Goal: Task Accomplishment & Management: Manage account settings

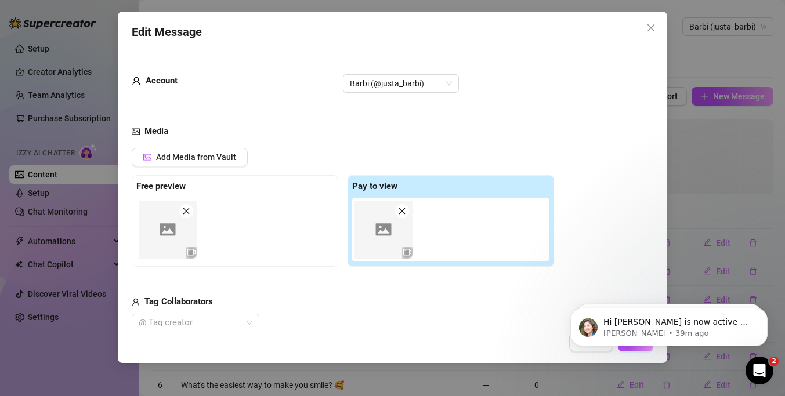
scroll to position [79, 0]
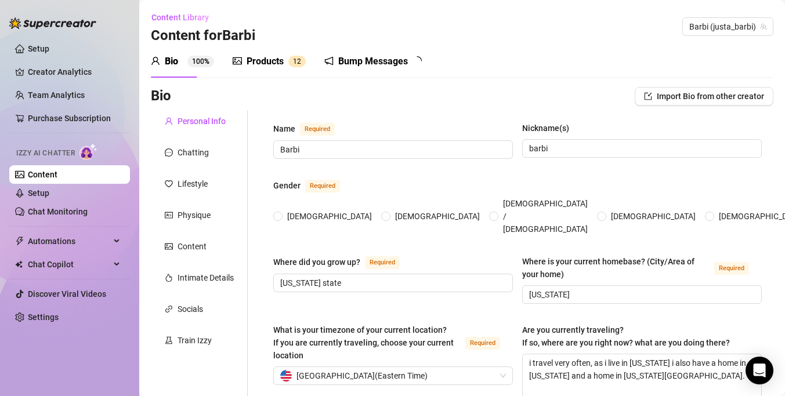
radio input "true"
type input "[DATE]"
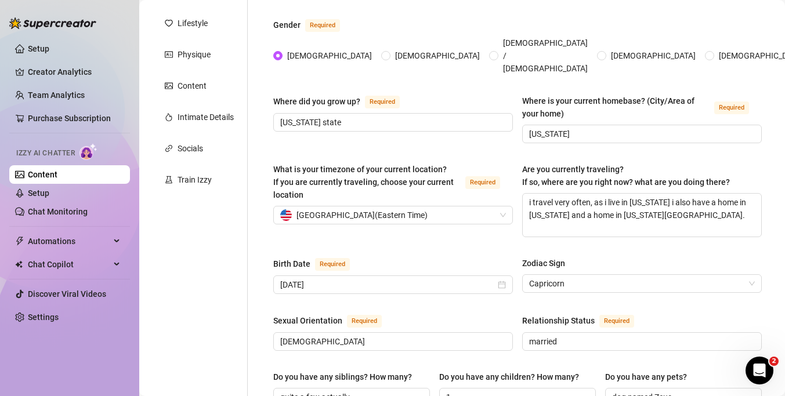
scroll to position [162, 0]
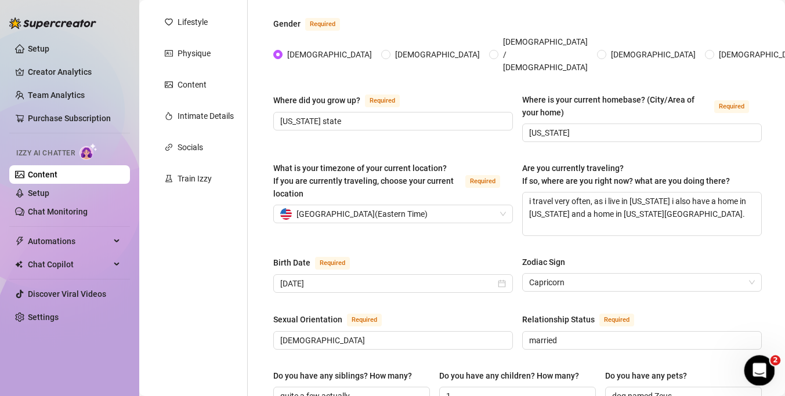
click at [767, 361] on div "Open Intercom Messenger" at bounding box center [757, 369] width 38 height 38
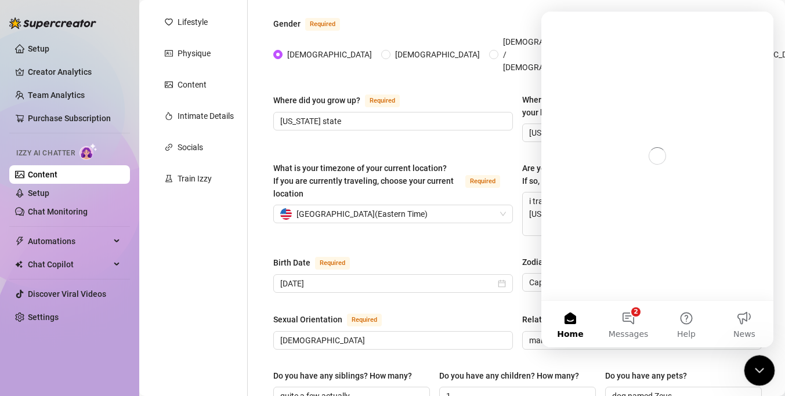
scroll to position [0, 0]
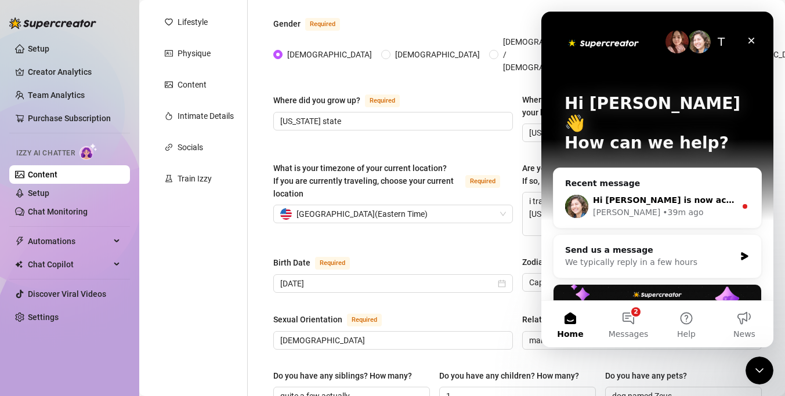
click at [680, 207] on div "[PERSON_NAME] • 39m ago" at bounding box center [664, 213] width 143 height 12
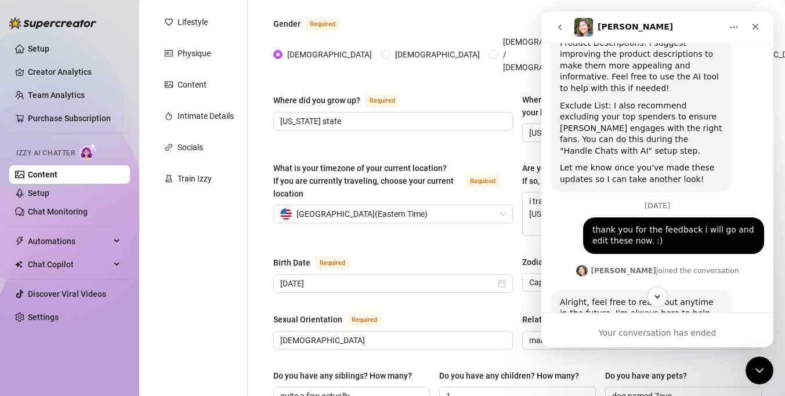
scroll to position [1496, 0]
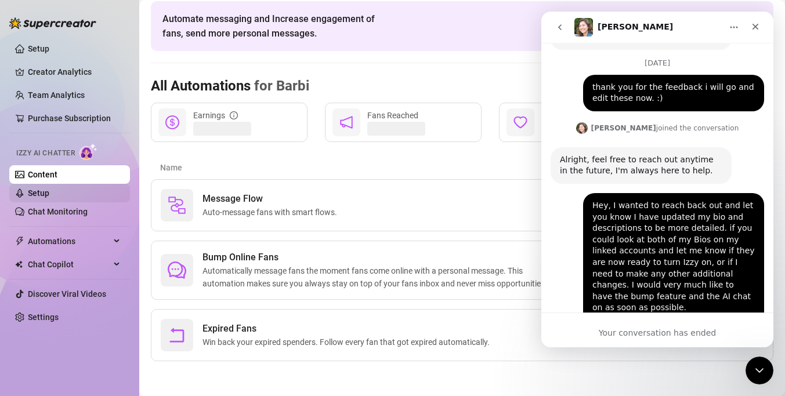
scroll to position [48, 0]
click at [751, 24] on icon "Close" at bounding box center [755, 26] width 9 height 9
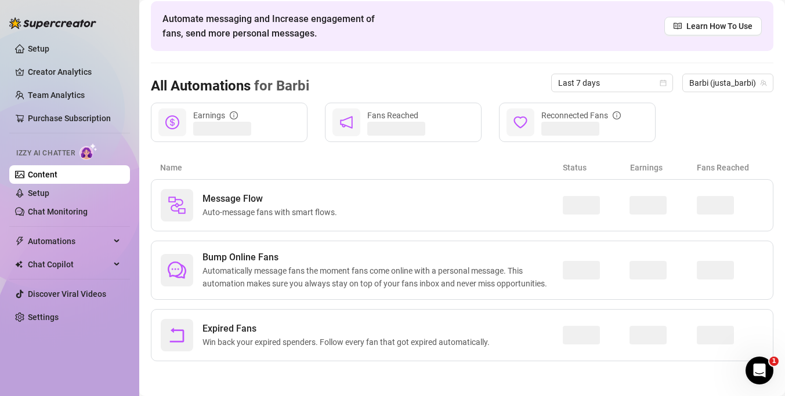
scroll to position [1496, 0]
click at [761, 355] on div "Open Intercom Messenger" at bounding box center [757, 369] width 38 height 38
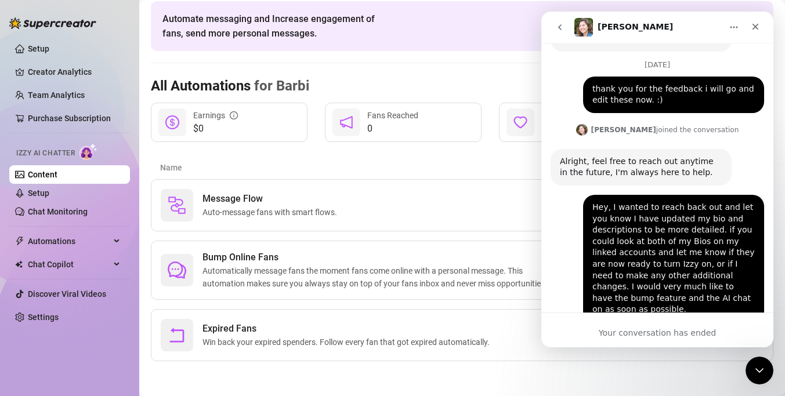
click at [563, 28] on icon "go back" at bounding box center [559, 27] width 9 height 9
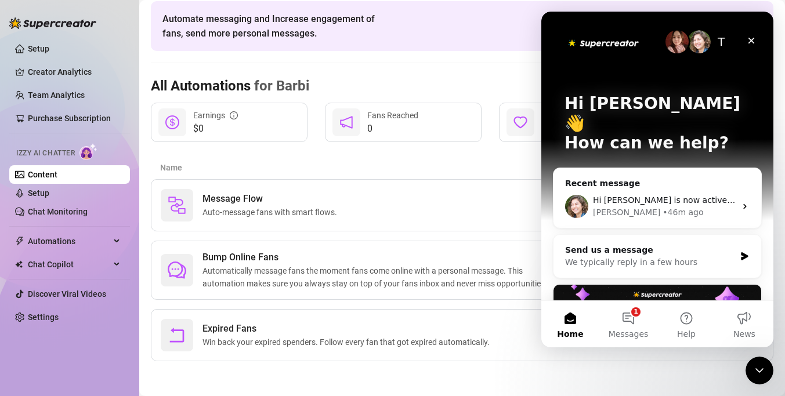
scroll to position [0, 0]
click at [624, 318] on button "1 Messages" at bounding box center [628, 324] width 58 height 46
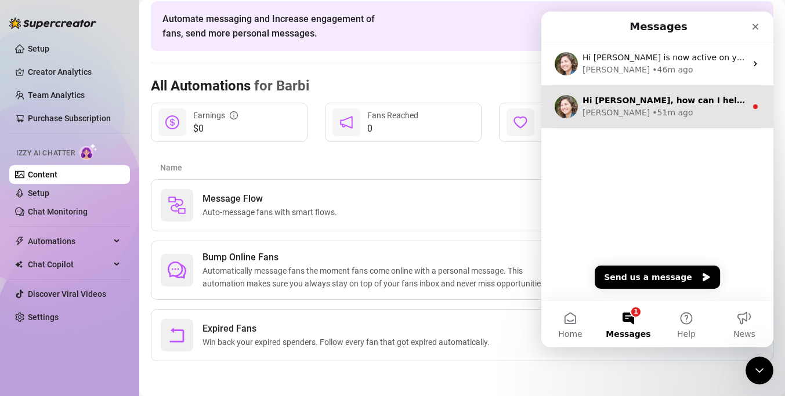
click at [668, 117] on div "[PERSON_NAME] • 51m ago" at bounding box center [664, 113] width 164 height 12
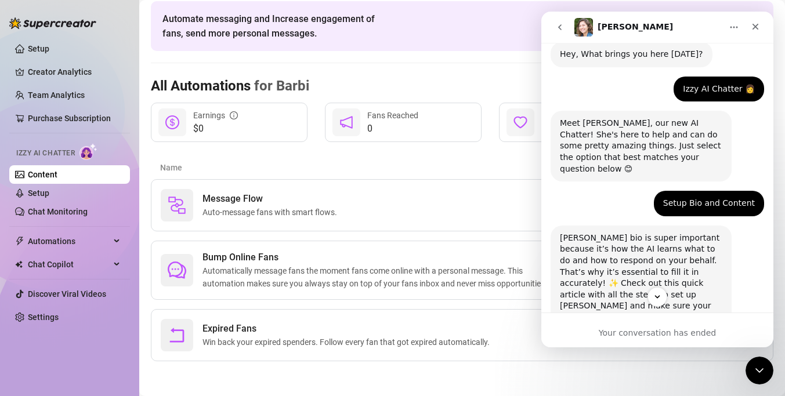
scroll to position [189, 0]
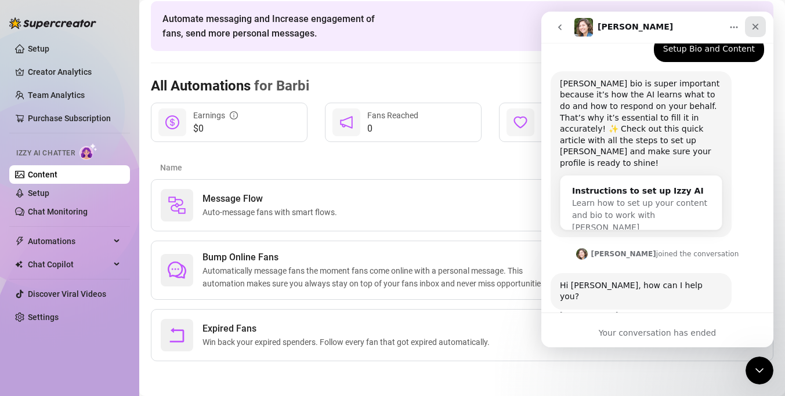
click at [760, 23] on div "Close" at bounding box center [755, 26] width 21 height 21
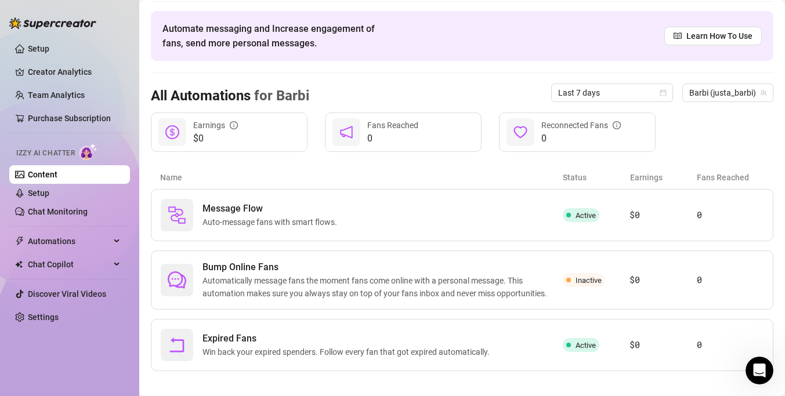
scroll to position [41, 0]
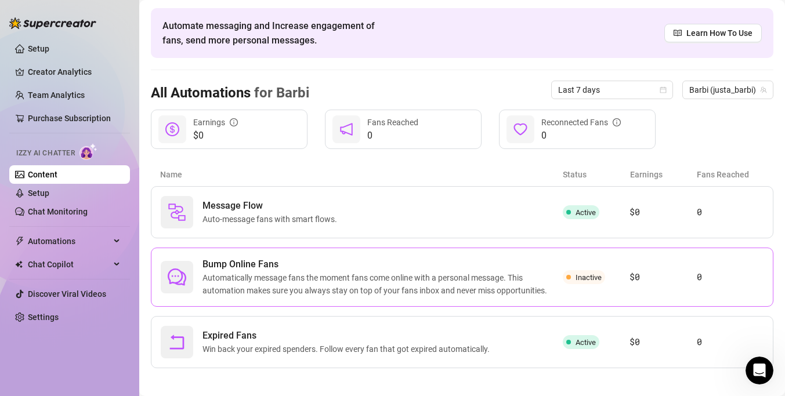
click at [521, 269] on span "Bump Online Fans" at bounding box center [382, 265] width 360 height 14
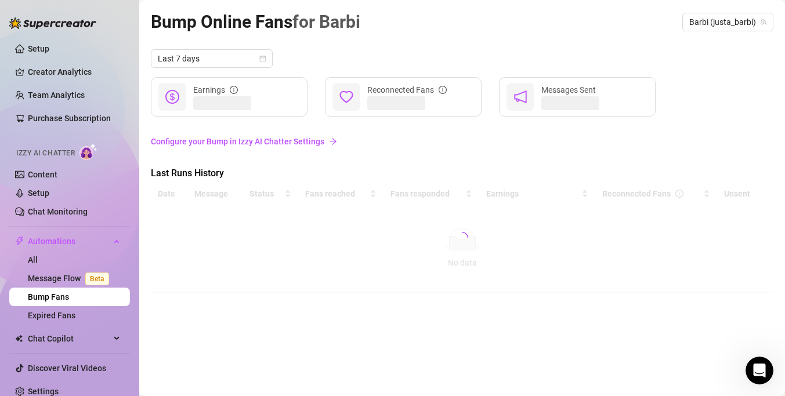
click at [318, 142] on link "Configure your Bump in Izzy AI Chatter Settings" at bounding box center [462, 141] width 622 height 13
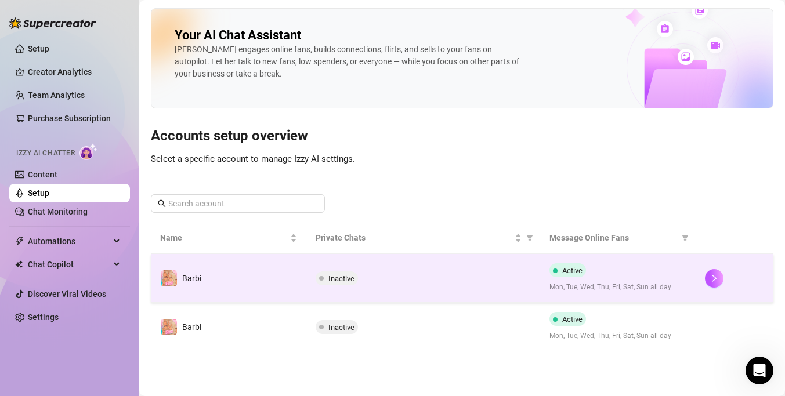
click at [399, 274] on div "Inactive" at bounding box center [423, 278] width 215 height 14
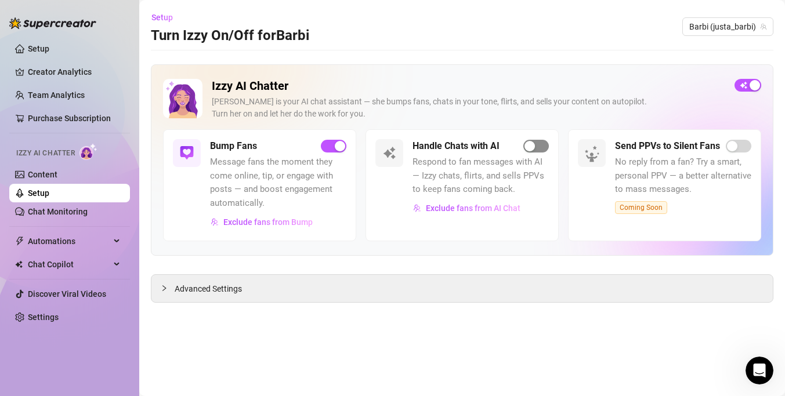
click at [531, 150] on div "button" at bounding box center [529, 146] width 10 height 10
click at [724, 27] on span "Barbi (justa_barbi)" at bounding box center [727, 26] width 77 height 17
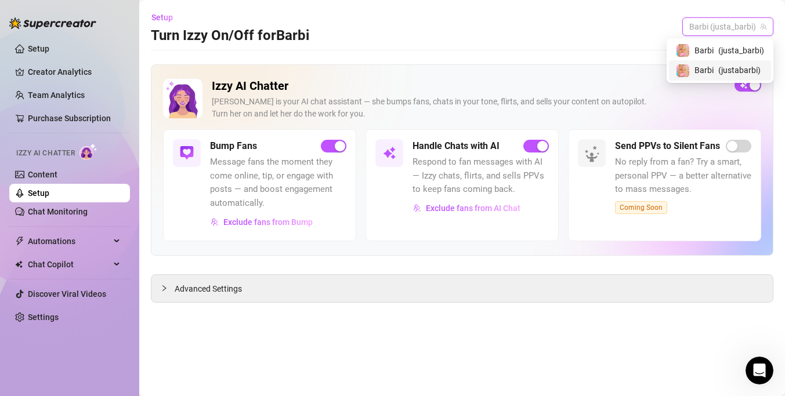
click at [723, 70] on span "( justabarbi )" at bounding box center [739, 70] width 42 height 13
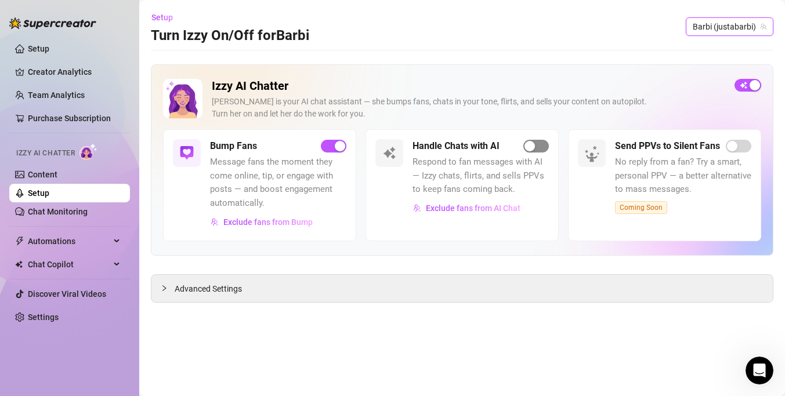
click at [541, 143] on span "button" at bounding box center [536, 146] width 26 height 13
click at [535, 92] on h2 "Izzy AI Chatter" at bounding box center [468, 86] width 513 height 15
click at [480, 208] on span "Exclude fans from AI Chat" at bounding box center [473, 208] width 95 height 9
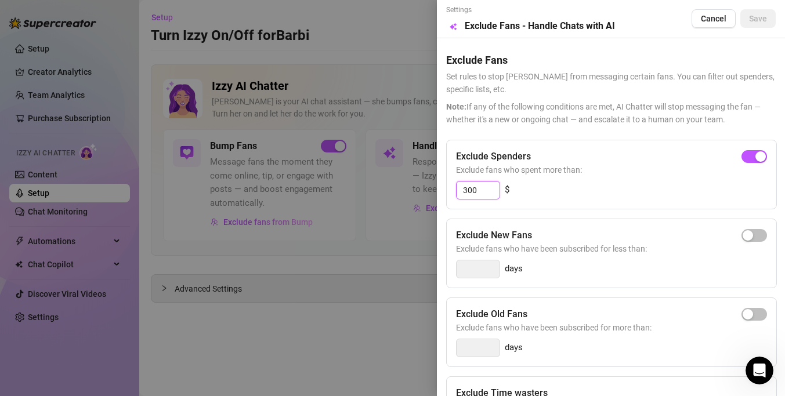
click at [487, 190] on input "300" at bounding box center [478, 190] width 43 height 17
click at [755, 161] on span "button" at bounding box center [754, 156] width 26 height 13
click at [495, 191] on input "300" at bounding box center [478, 190] width 43 height 17
type input "200"
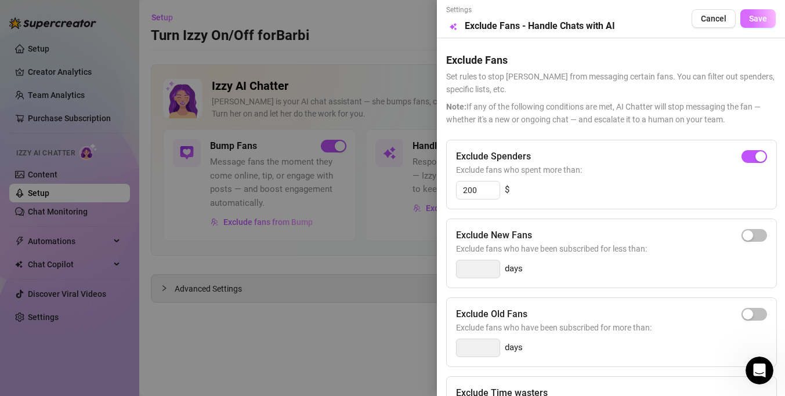
click at [755, 20] on span "Save" at bounding box center [758, 18] width 18 height 9
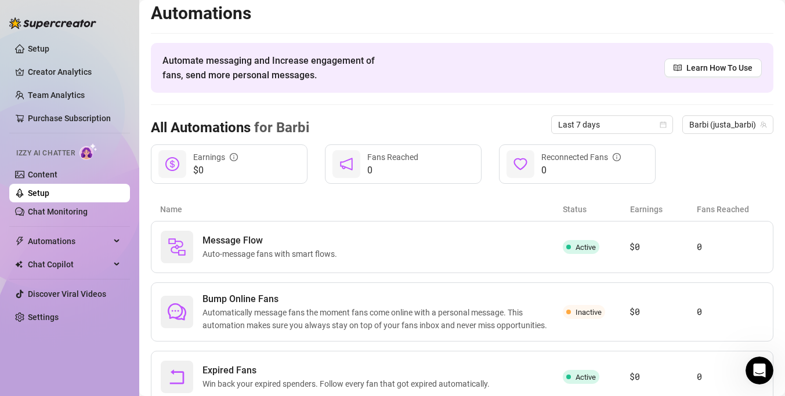
scroll to position [9, 0]
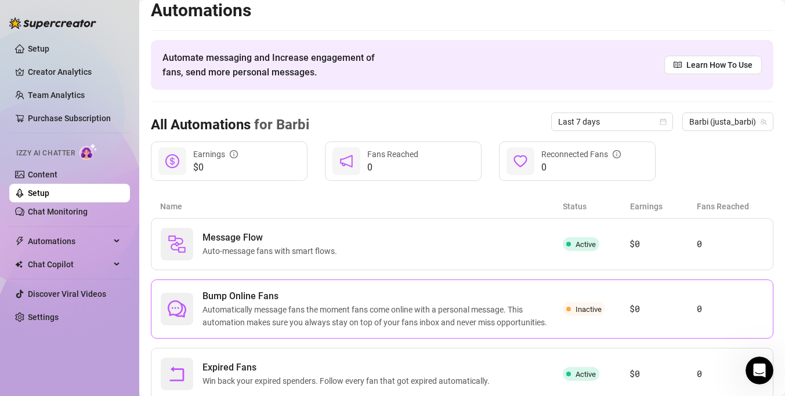
click at [318, 293] on span "Bump Online Fans" at bounding box center [382, 296] width 360 height 14
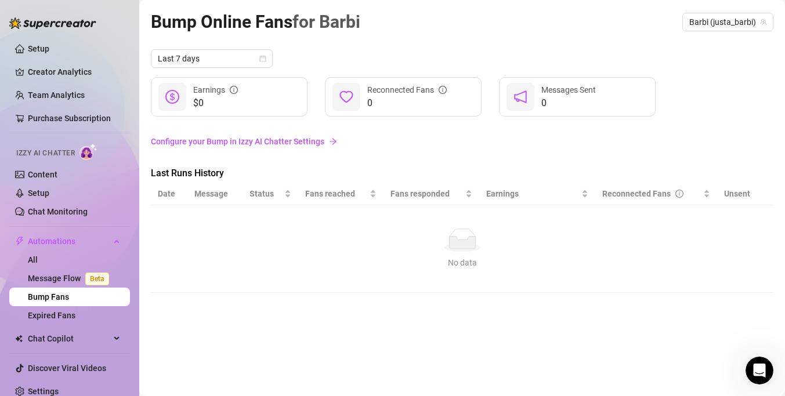
click at [209, 139] on link "Configure your Bump in Izzy AI Chatter Settings" at bounding box center [462, 141] width 622 height 13
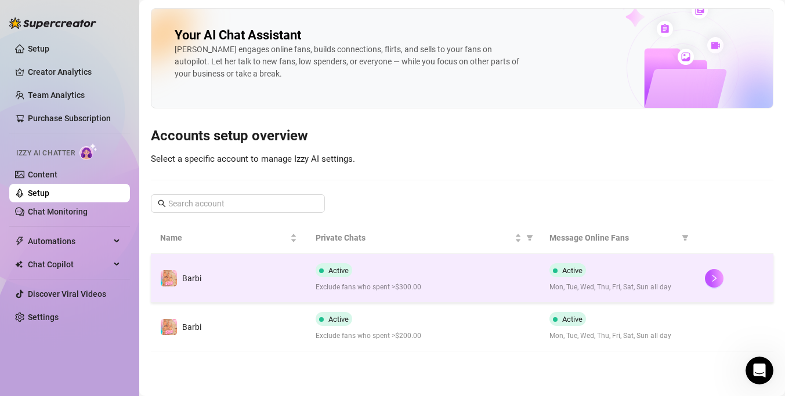
click at [448, 260] on td "Active Exclude fans who spent >$300.00" at bounding box center [422, 278] width 233 height 49
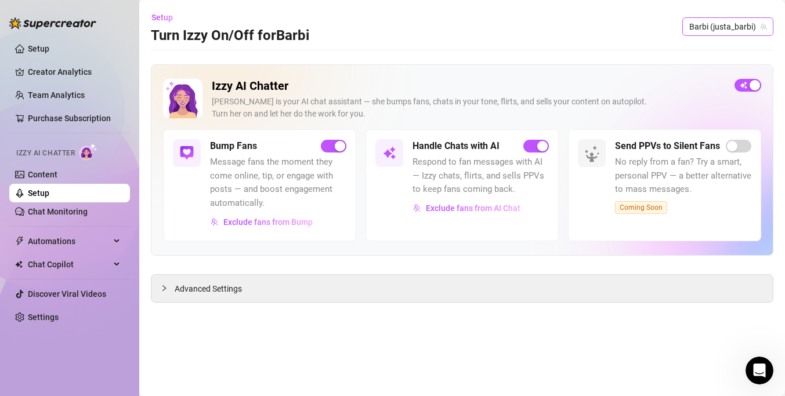
click at [704, 30] on span "Barbi (justa_barbi)" at bounding box center [727, 26] width 77 height 17
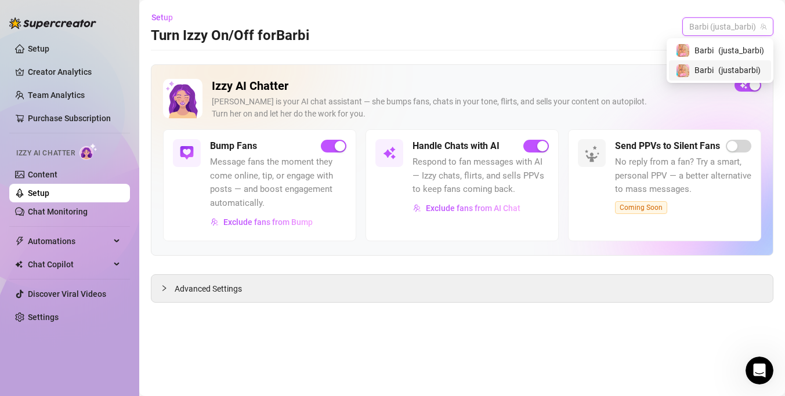
click at [708, 64] on span "Barbi" at bounding box center [703, 70] width 19 height 13
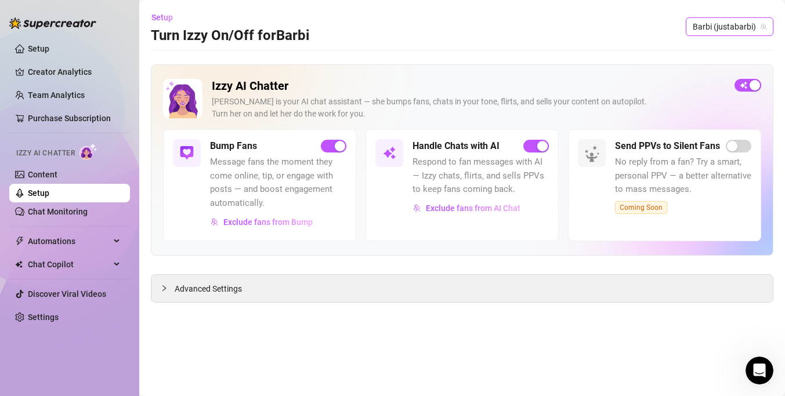
click at [733, 28] on span "Barbi (justabarbi)" at bounding box center [730, 26] width 74 height 17
click at [727, 52] on span "( justa_barbi )" at bounding box center [741, 50] width 46 height 13
click at [209, 283] on span "Advanced Settings" at bounding box center [208, 289] width 67 height 13
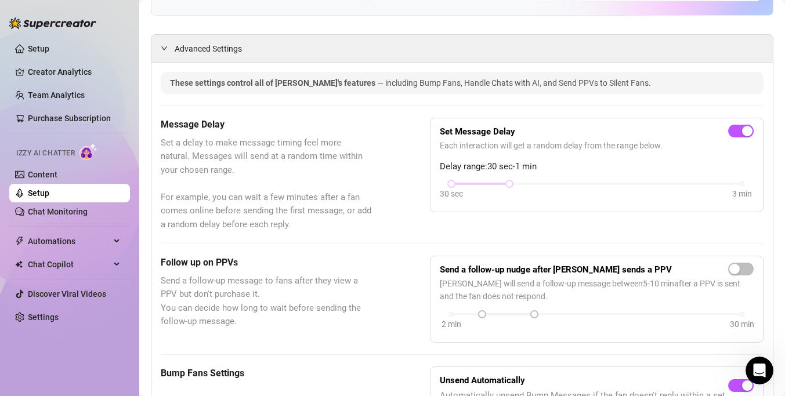
scroll to position [241, 0]
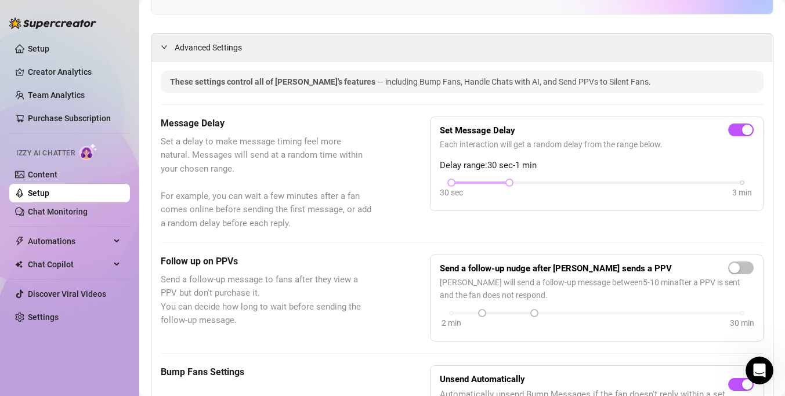
click at [476, 182] on div at bounding box center [480, 183] width 58 height 6
click at [452, 183] on div at bounding box center [451, 183] width 6 height 6
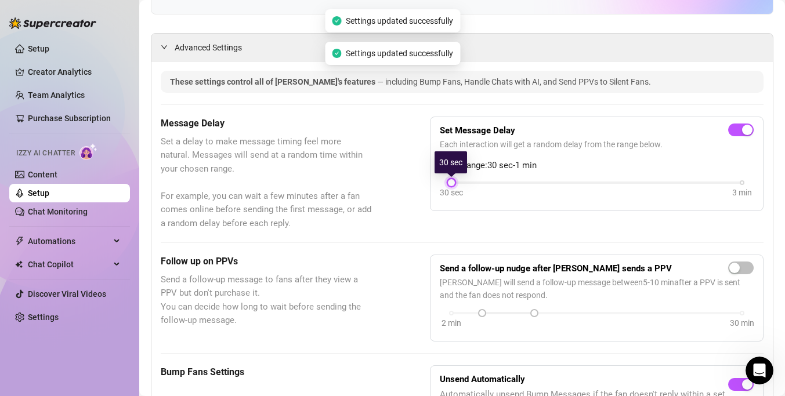
drag, startPoint x: 508, startPoint y: 184, endPoint x: 461, endPoint y: 187, distance: 47.1
click at [461, 184] on div "30 sec 3 min" at bounding box center [596, 181] width 291 height 5
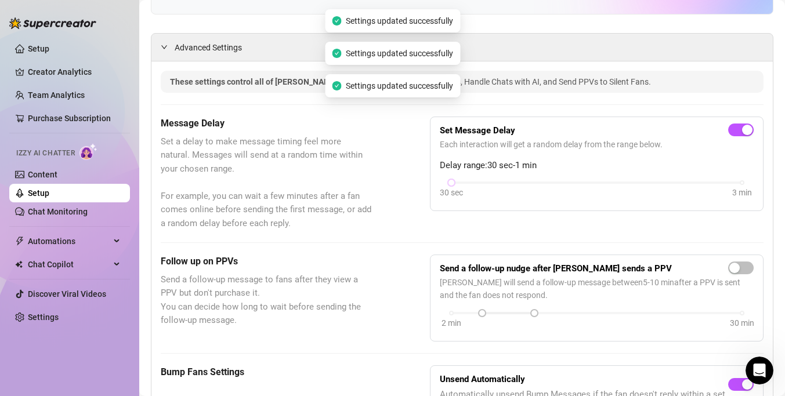
click at [513, 207] on div "Set Message Delay Each interaction will get a random delay from the range below…" at bounding box center [597, 164] width 334 height 95
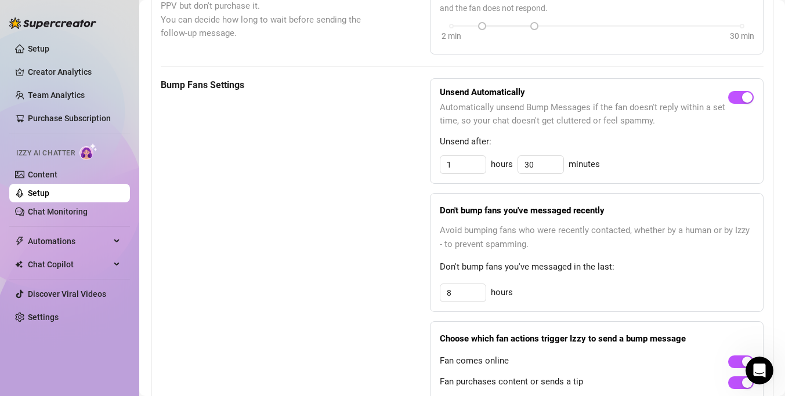
scroll to position [531, 0]
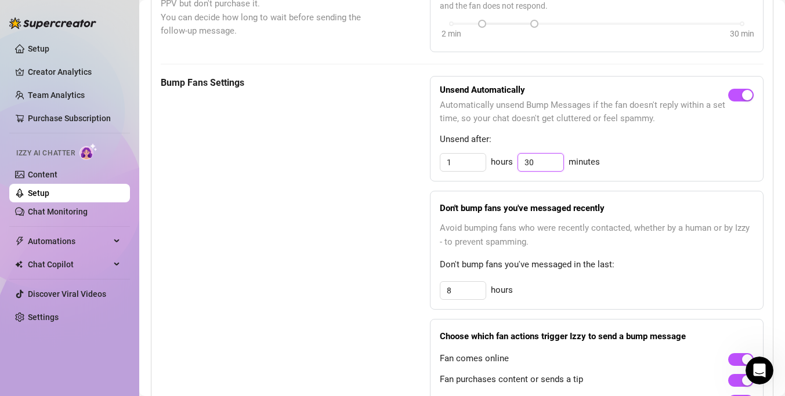
click at [553, 165] on input "30" at bounding box center [540, 162] width 45 height 17
type input "3"
click at [480, 166] on input "1" at bounding box center [462, 162] width 45 height 17
type input "2"
click at [530, 211] on strong "Don't bump fans you've messaged recently" at bounding box center [522, 208] width 165 height 10
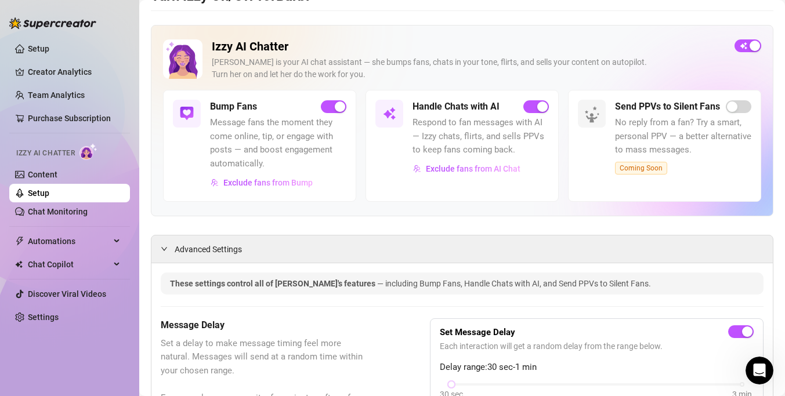
scroll to position [0, 0]
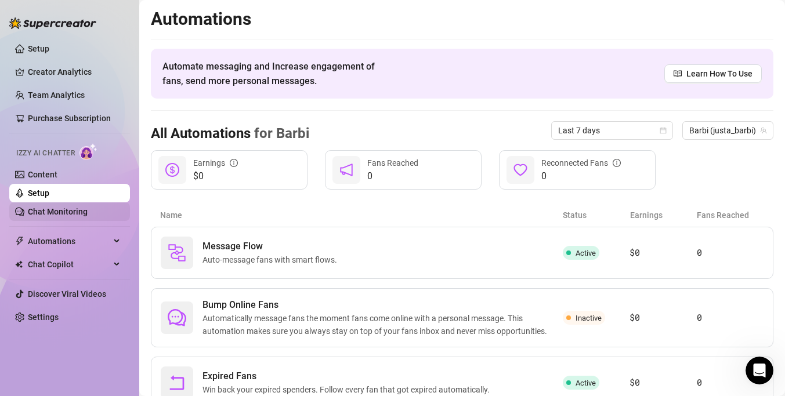
click at [88, 207] on link "Chat Monitoring" at bounding box center [58, 211] width 60 height 9
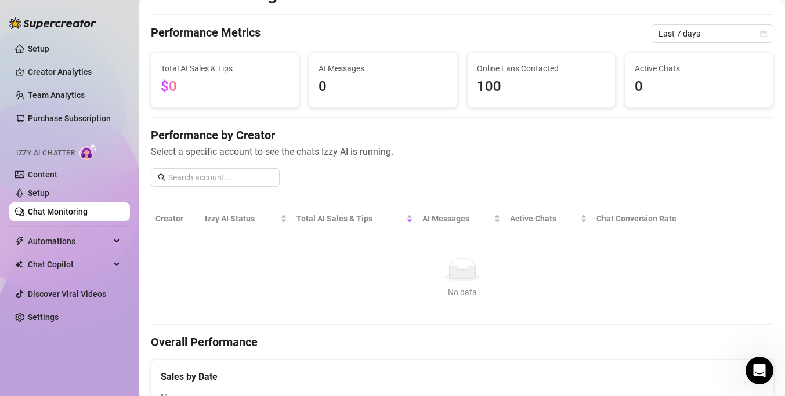
scroll to position [27, 0]
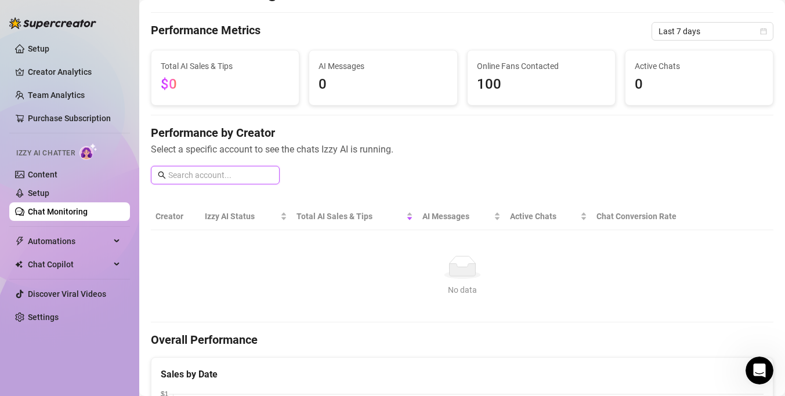
click at [263, 180] on input "text" at bounding box center [220, 175] width 104 height 13
click at [262, 172] on input "text" at bounding box center [220, 175] width 104 height 13
click at [219, 167] on span at bounding box center [215, 175] width 129 height 19
type input "j"
click at [321, 245] on td "No data No data" at bounding box center [462, 276] width 622 height 92
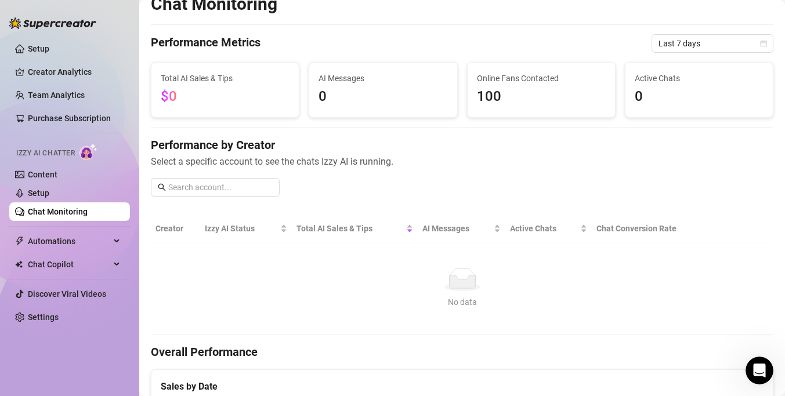
scroll to position [0, 0]
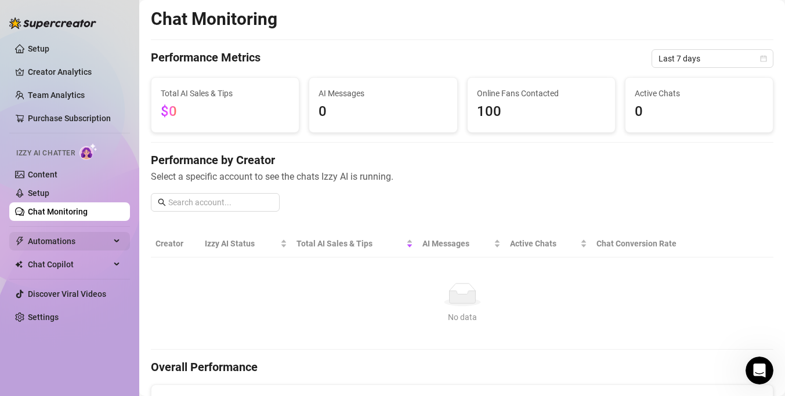
click at [78, 239] on span "Automations" at bounding box center [69, 241] width 82 height 19
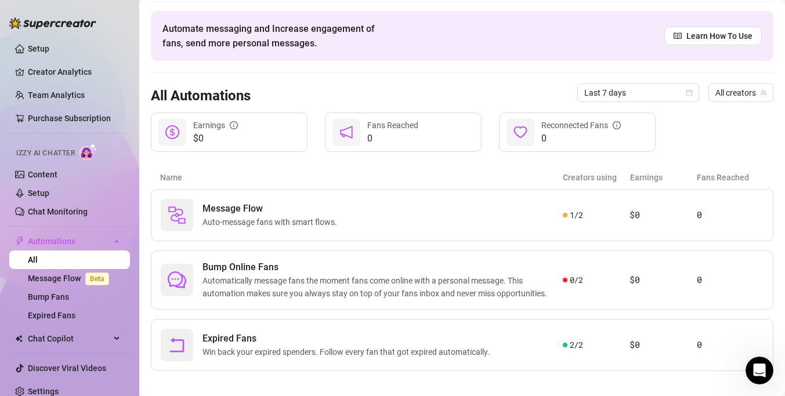
scroll to position [48, 0]
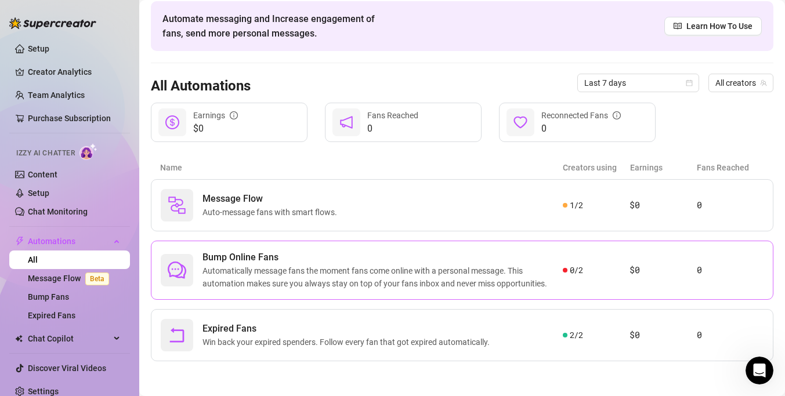
click at [318, 262] on span "Bump Online Fans" at bounding box center [382, 258] width 360 height 14
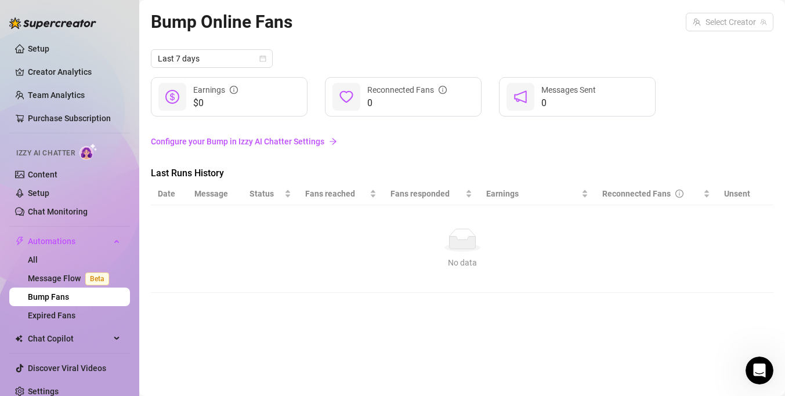
click at [285, 144] on link "Configure your Bump in Izzy AI Chatter Settings" at bounding box center [462, 141] width 622 height 13
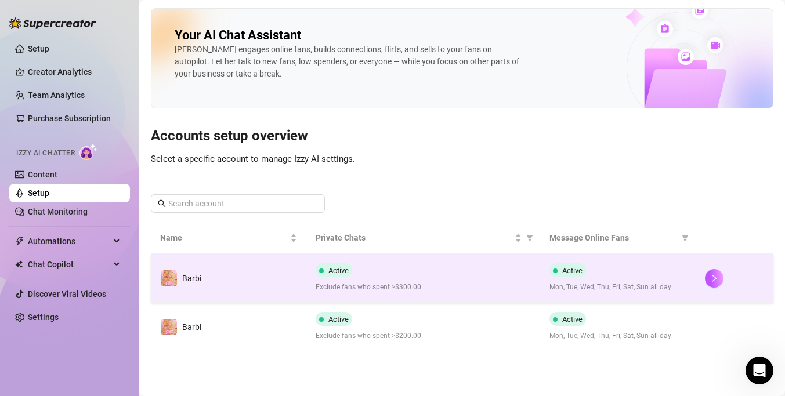
click at [429, 259] on td "Active Exclude fans who spent >$300.00" at bounding box center [422, 278] width 233 height 49
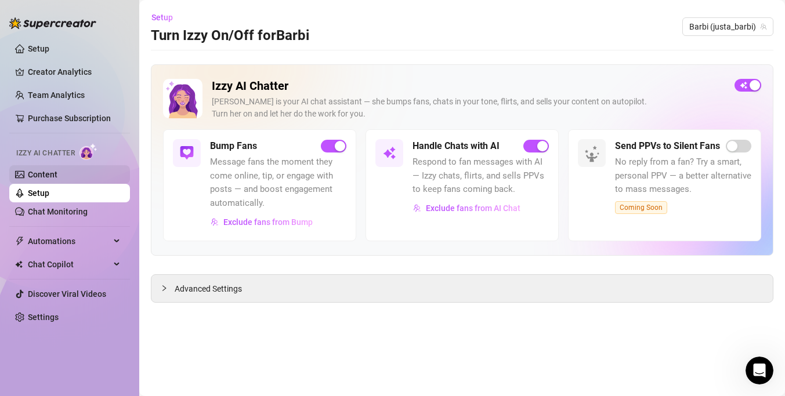
click at [28, 173] on link "Content" at bounding box center [43, 174] width 30 height 9
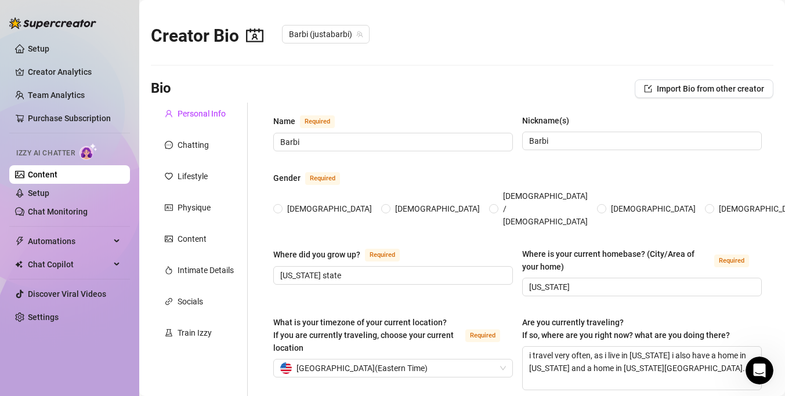
radio input "true"
type input "[DATE]"
click at [57, 175] on link "Content" at bounding box center [43, 174] width 30 height 9
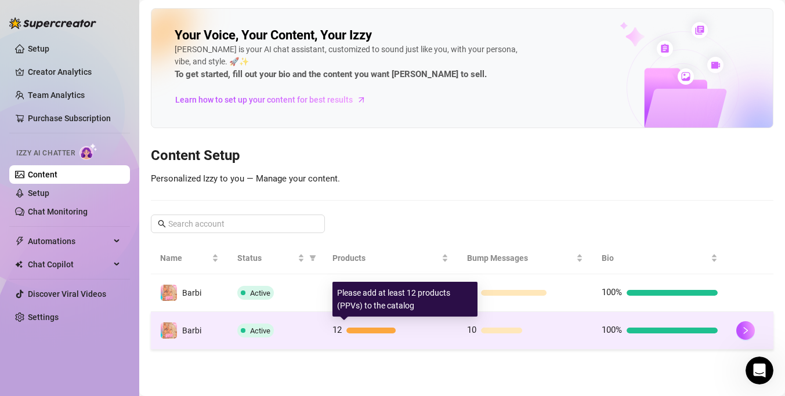
click at [440, 328] on div at bounding box center [397, 331] width 102 height 6
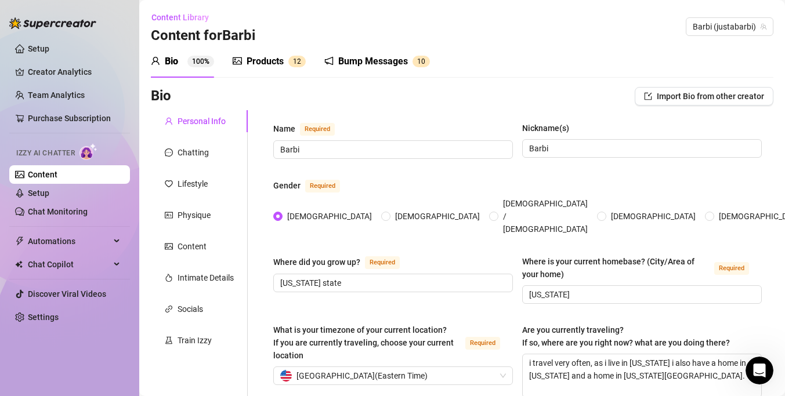
click at [373, 66] on div "Bump Messages" at bounding box center [373, 62] width 70 height 14
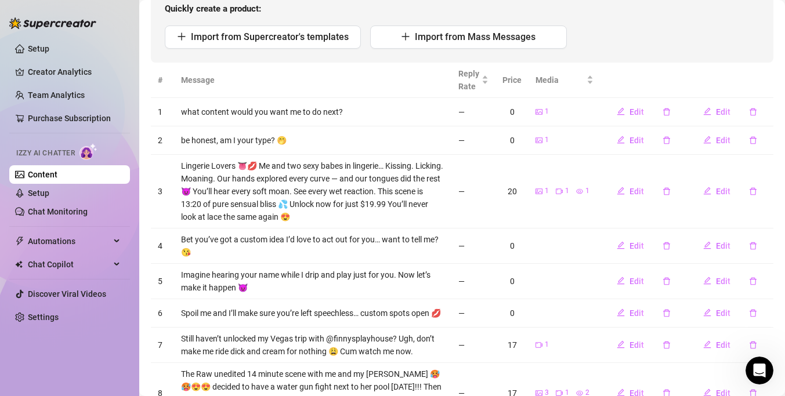
scroll to position [133, 0]
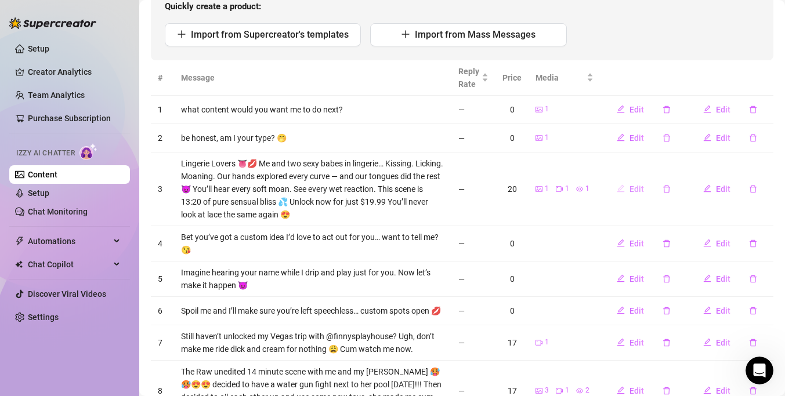
click at [622, 189] on icon "edit" at bounding box center [621, 189] width 8 height 8
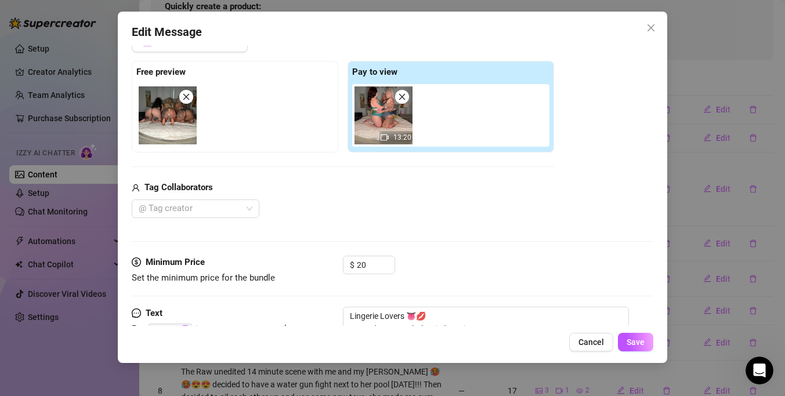
scroll to position [135, 0]
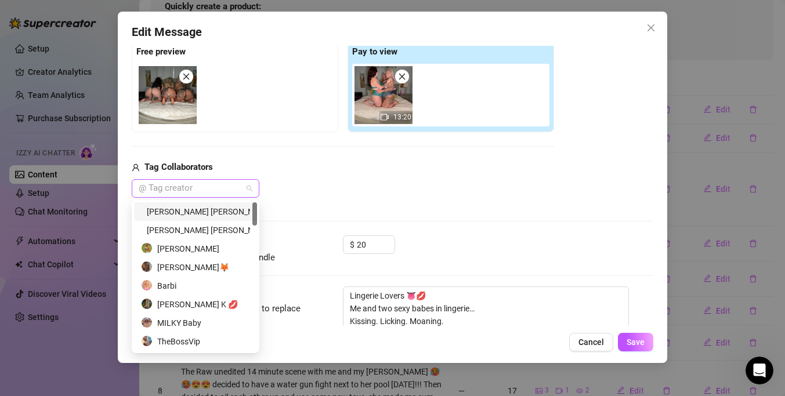
click at [236, 187] on div at bounding box center [189, 188] width 111 height 16
click at [203, 201] on div "334830704 59053148 [PERSON_NAME] [PERSON_NAME] [PERSON_NAME] [PERSON_NAME] - NO…" at bounding box center [196, 276] width 128 height 153
click at [197, 208] on div "[PERSON_NAME] [PERSON_NAME]" at bounding box center [195, 211] width 109 height 13
click at [200, 223] on div "[PERSON_NAME] [PERSON_NAME] - NO PPV" at bounding box center [195, 230] width 123 height 19
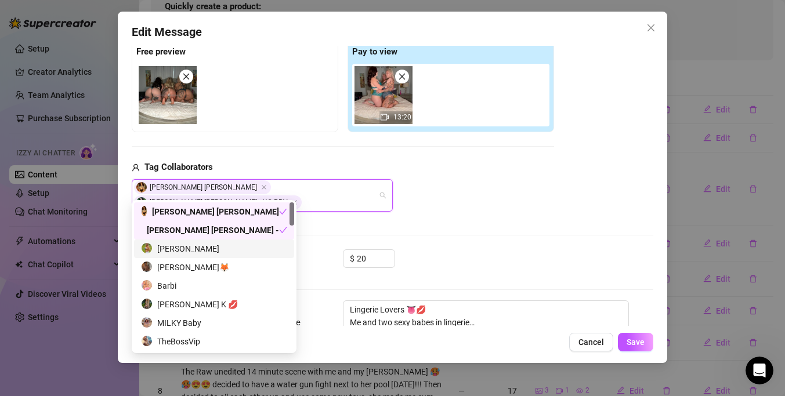
click at [198, 244] on div "[PERSON_NAME]" at bounding box center [214, 248] width 146 height 13
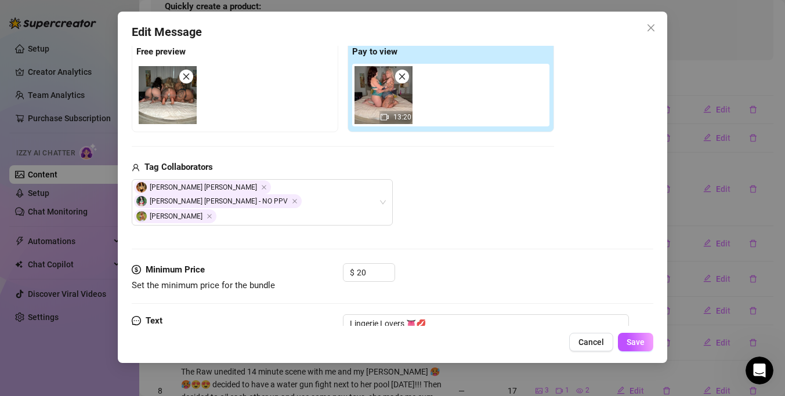
click at [484, 202] on div "Media Add Media from Vault Free preview Pay to view 13:20 Tag Collaborators [PE…" at bounding box center [393, 126] width 522 height 273
click at [635, 345] on span "Save" at bounding box center [636, 342] width 18 height 9
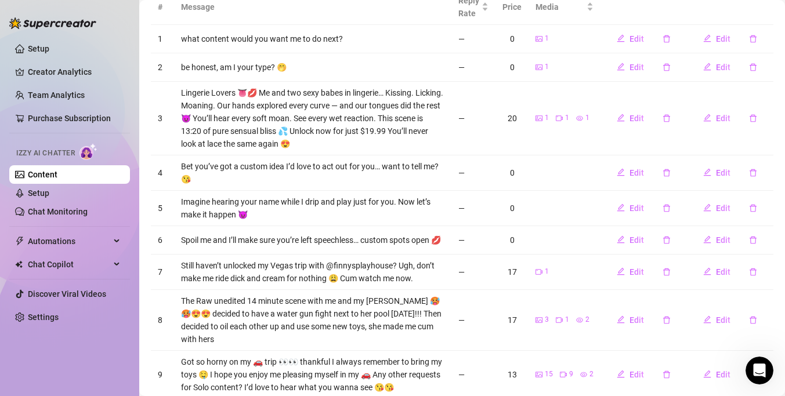
scroll to position [207, 0]
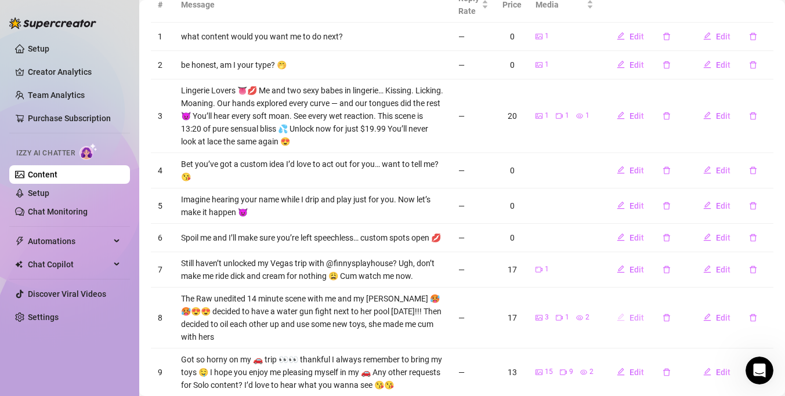
click at [624, 319] on icon "edit" at bounding box center [621, 317] width 8 height 8
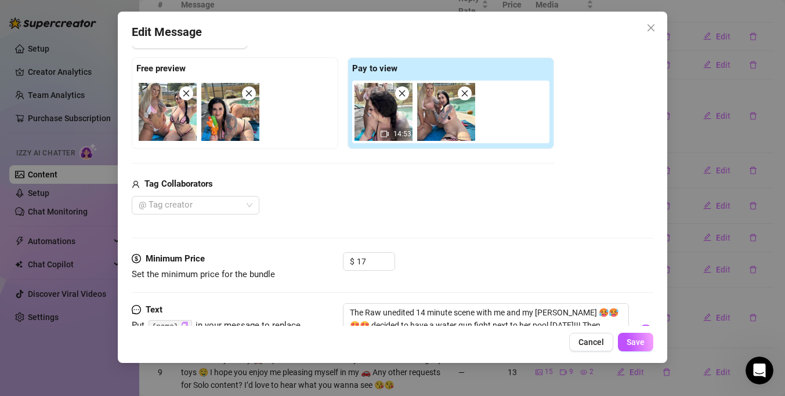
scroll to position [173, 0]
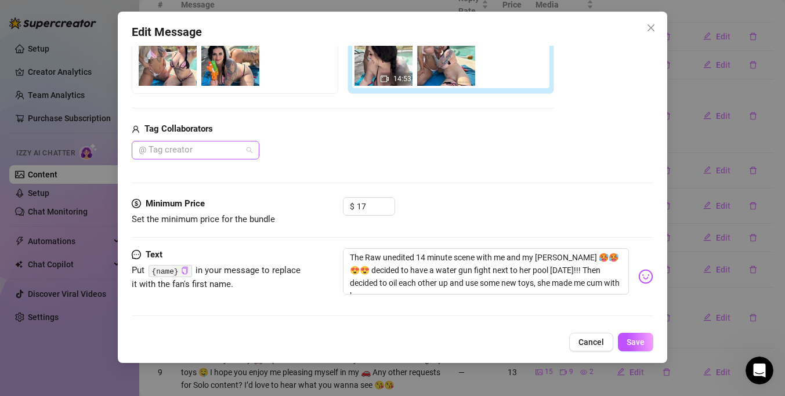
click at [246, 153] on div "@ Tag creator" at bounding box center [196, 150] width 128 height 19
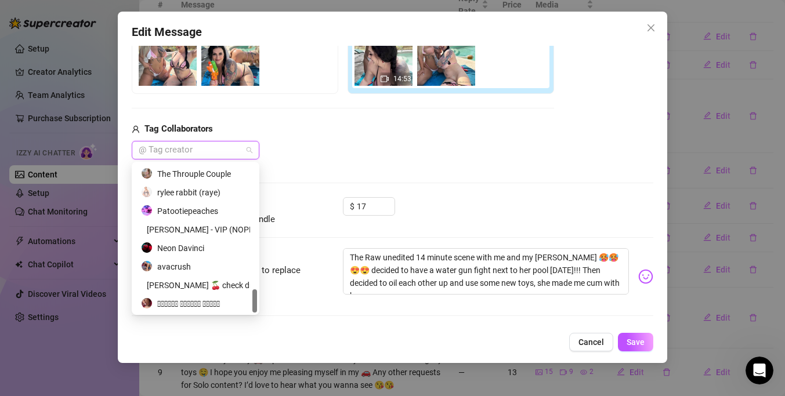
scroll to position [780, 0]
click at [197, 211] on div "Patootiepeaches" at bounding box center [195, 210] width 109 height 13
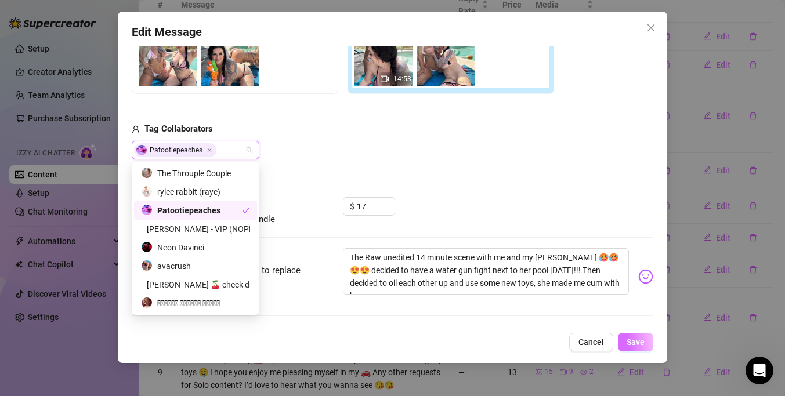
click at [629, 341] on span "Save" at bounding box center [636, 342] width 18 height 9
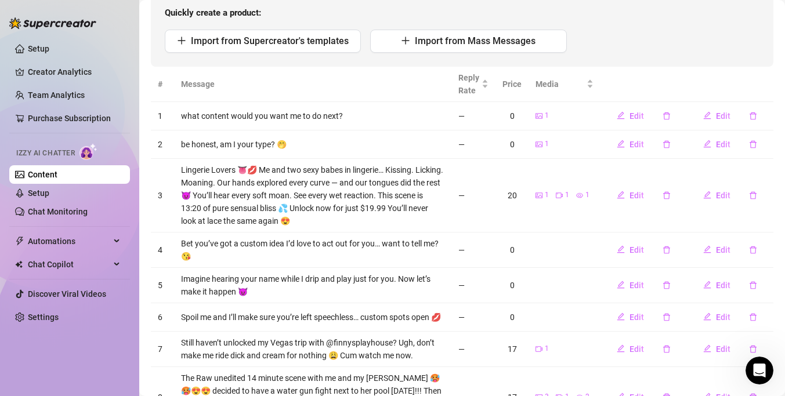
scroll to position [0, 0]
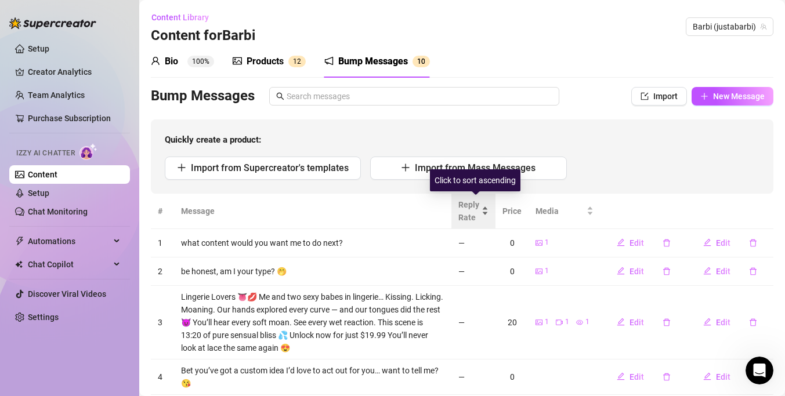
click at [483, 223] on div "Reply Rate" at bounding box center [473, 211] width 30 height 26
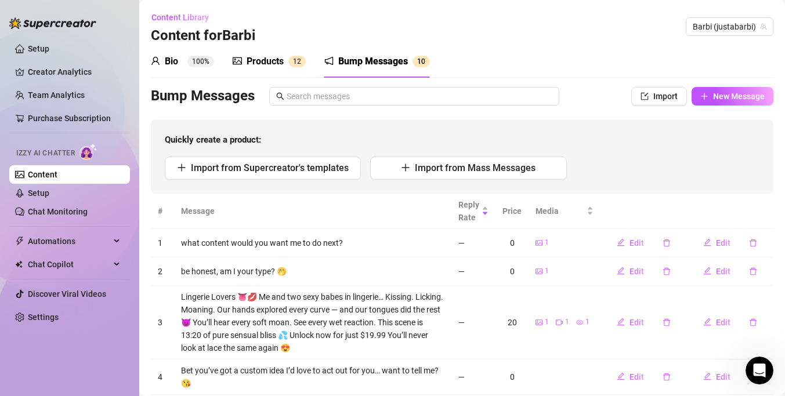
click at [288, 65] on span "1 2" at bounding box center [296, 62] width 17 height 12
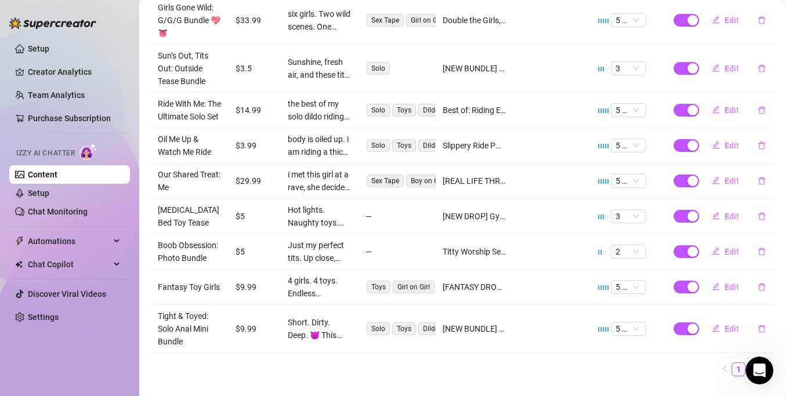
scroll to position [328, 0]
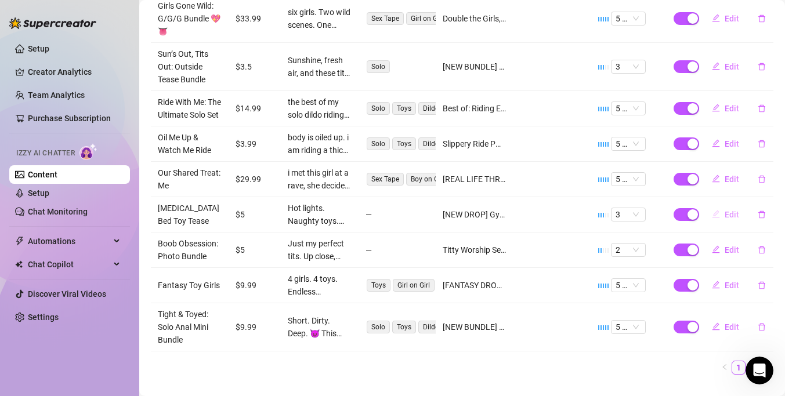
click at [736, 220] on button "Edit" at bounding box center [726, 214] width 46 height 19
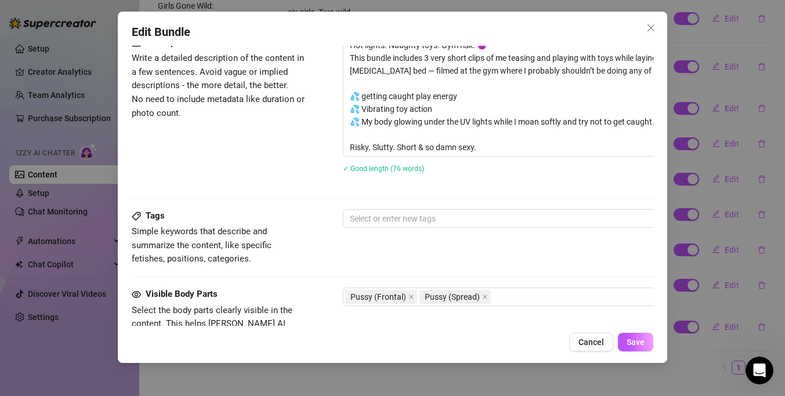
scroll to position [508, 0]
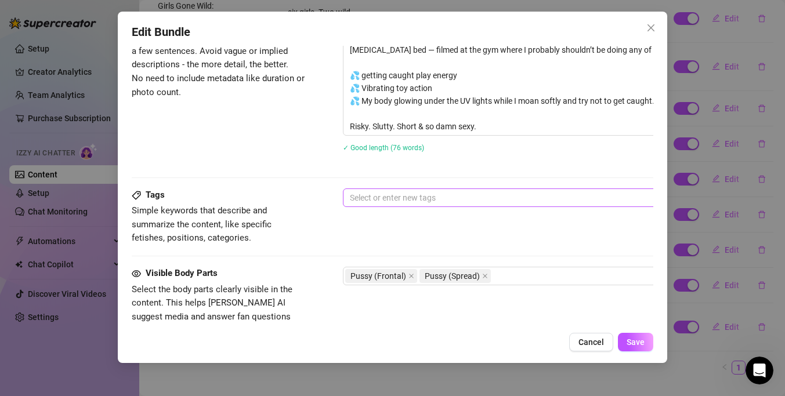
click at [515, 199] on div at bounding box center [539, 198] width 389 height 16
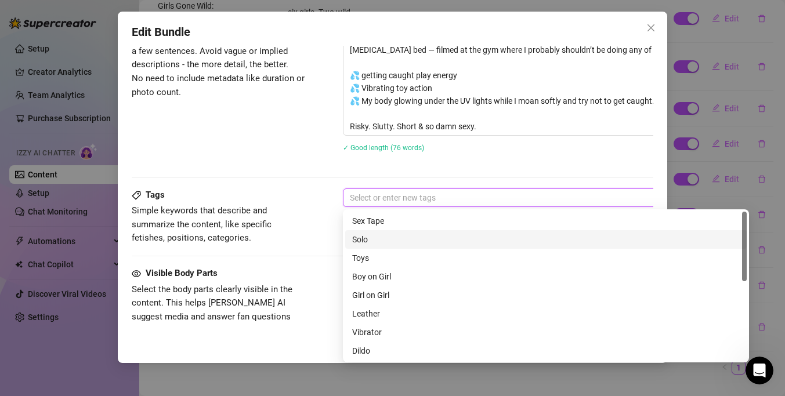
click at [462, 240] on div "Solo" at bounding box center [546, 239] width 388 height 13
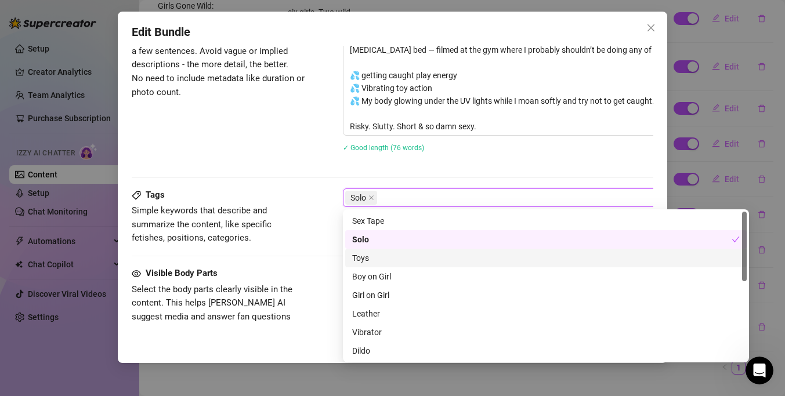
click at [457, 255] on div "Toys" at bounding box center [546, 258] width 388 height 13
click at [336, 244] on div "Tags Simple keywords that describe and summarize the content, like specific fet…" at bounding box center [393, 217] width 522 height 57
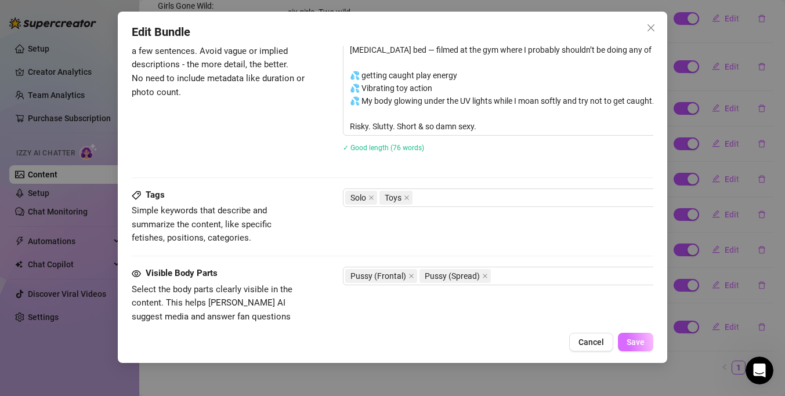
click at [629, 346] on span "Save" at bounding box center [636, 342] width 18 height 9
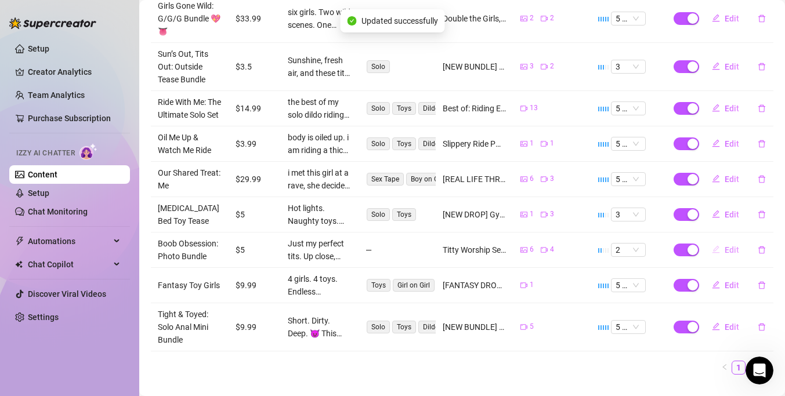
click at [734, 248] on span "Edit" at bounding box center [732, 249] width 15 height 9
type textarea "Titty Worship Set 🍒💦 If you love boobs, this one’s for you 😈 A full photo bundl…"
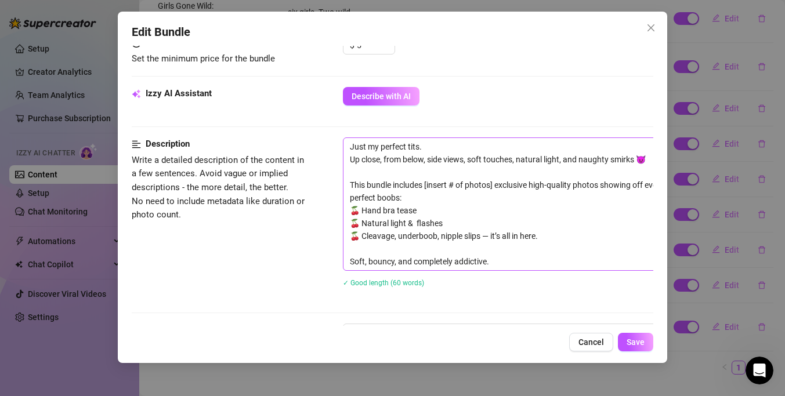
scroll to position [657, 0]
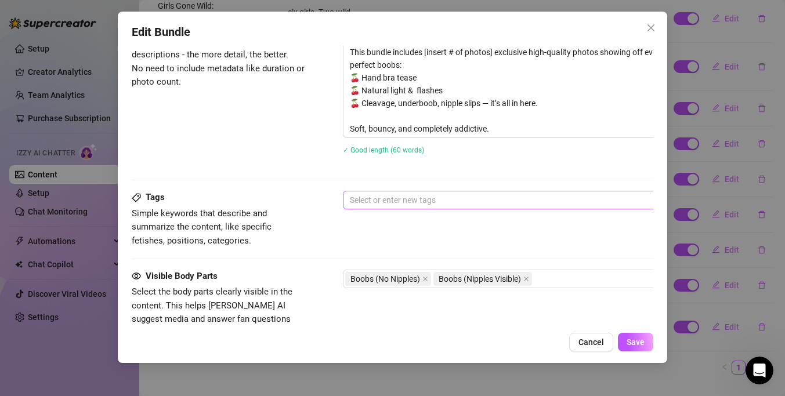
click at [415, 200] on div at bounding box center [539, 200] width 389 height 16
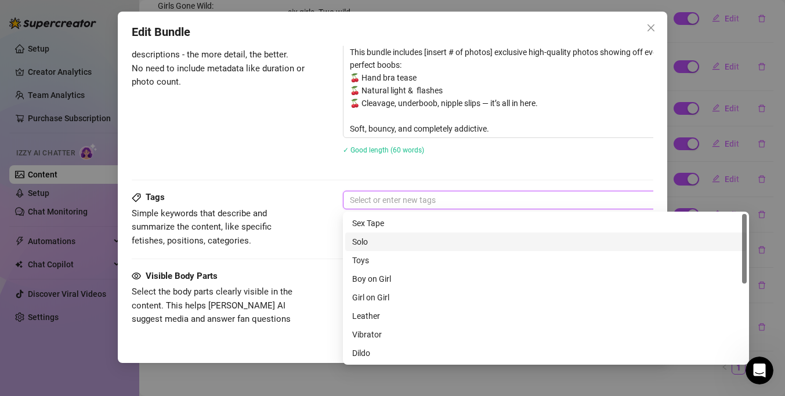
click at [397, 242] on div "Solo" at bounding box center [546, 242] width 388 height 13
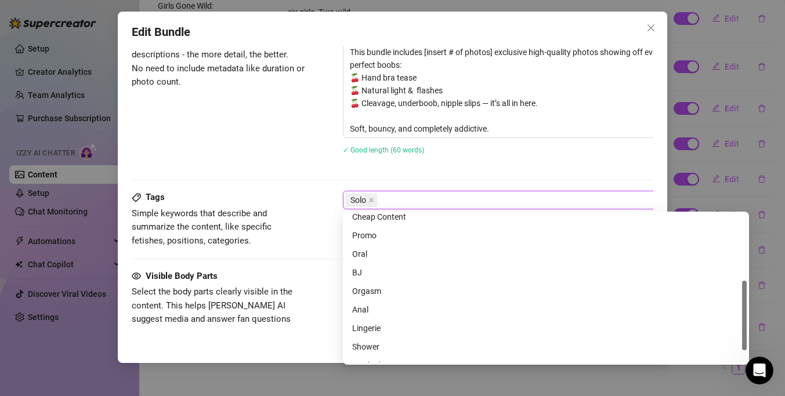
scroll to position [167, 0]
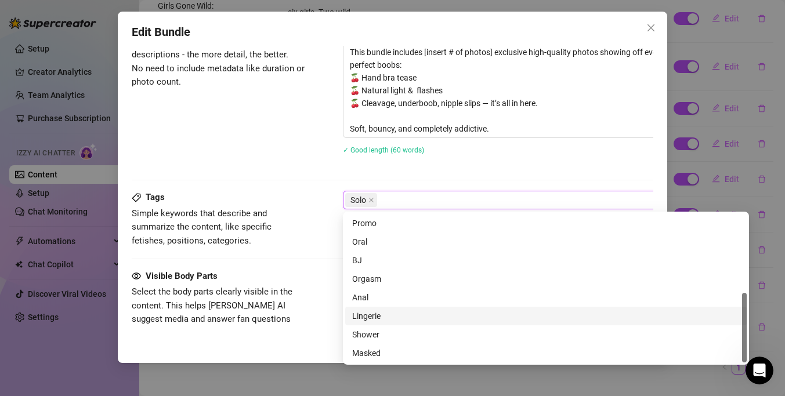
click at [325, 295] on div "Visible Body Parts Select the body parts clearly visible in the content. This h…" at bounding box center [393, 305] width 522 height 71
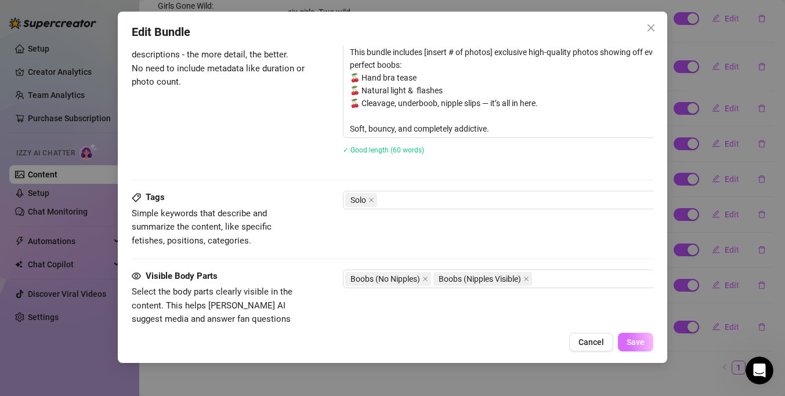
click at [638, 340] on span "Save" at bounding box center [636, 342] width 18 height 9
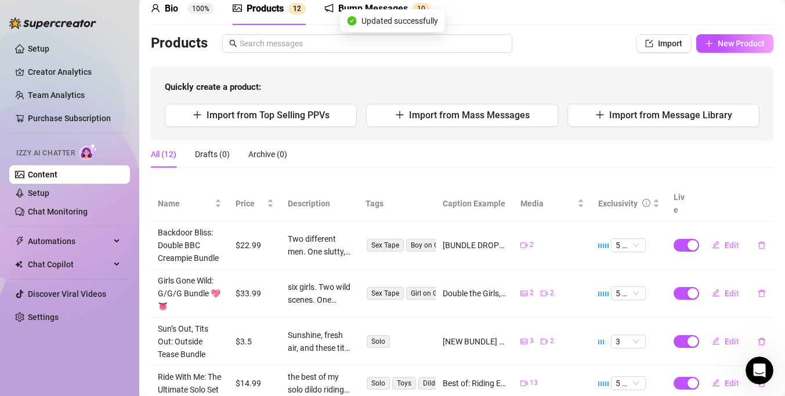
scroll to position [0, 0]
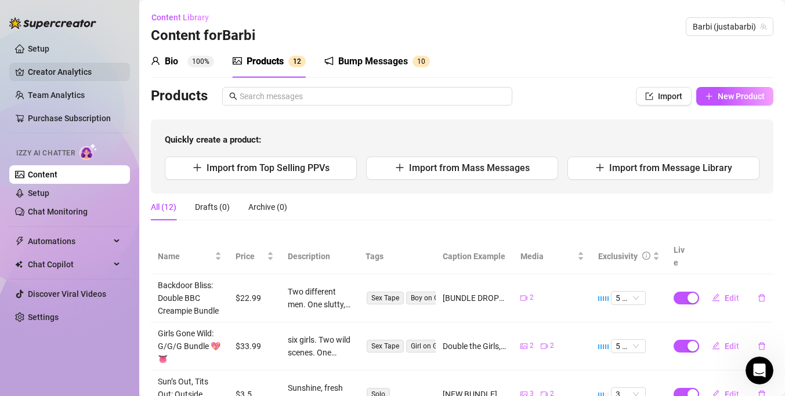
click at [51, 65] on link "Creator Analytics" at bounding box center [74, 72] width 93 height 19
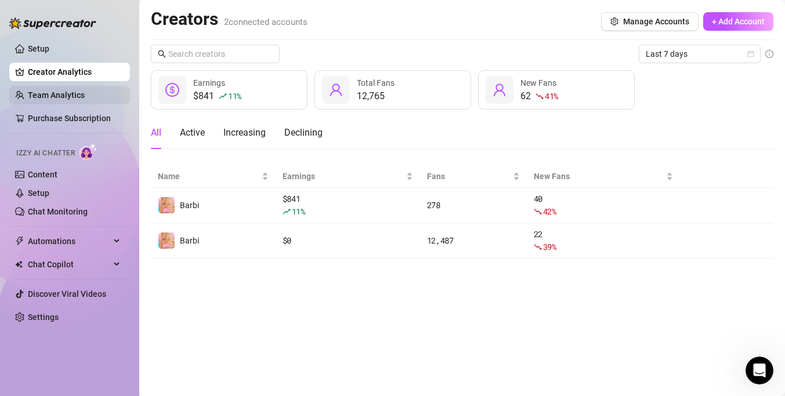
click at [83, 97] on link "Team Analytics" at bounding box center [56, 94] width 57 height 9
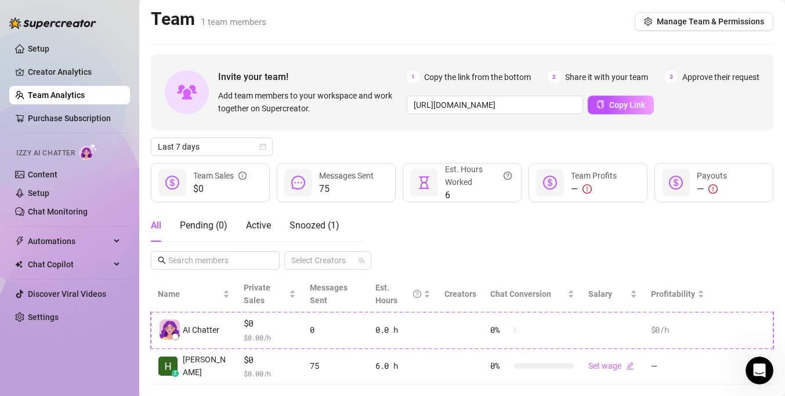
scroll to position [23, 0]
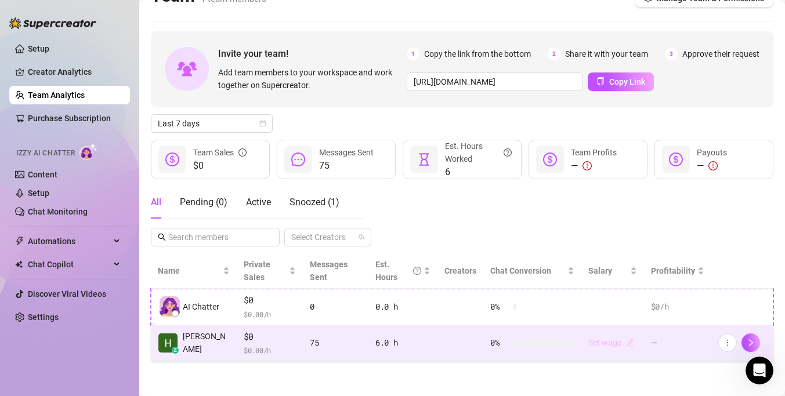
click at [624, 342] on link "Set wage" at bounding box center [611, 342] width 46 height 9
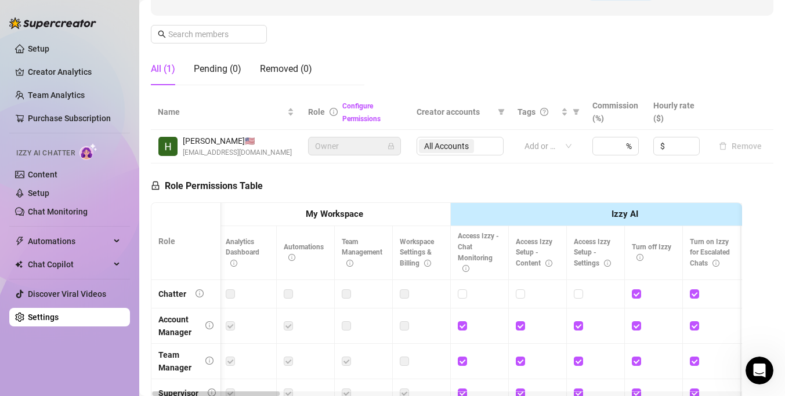
scroll to position [0, 3]
click at [682, 143] on input at bounding box center [683, 145] width 32 height 17
type input "0"
click at [683, 164] on div "Role Permissions Table Role My Workspace Izzy AI OnlyFans Side Menu OnlyFans Ch…" at bounding box center [446, 331] width 591 height 334
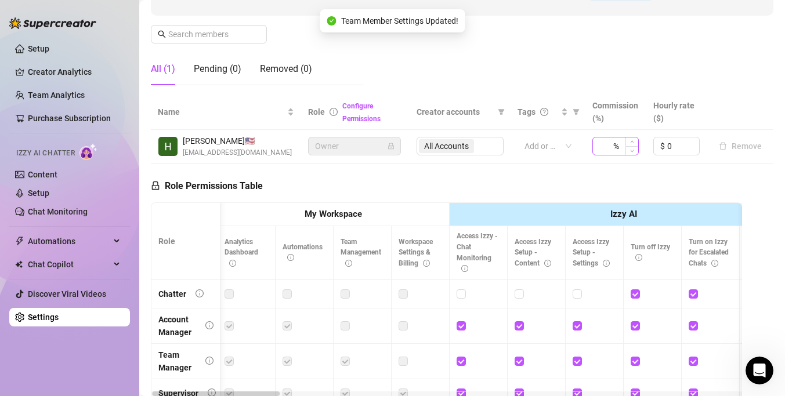
click at [616, 148] on div "%" at bounding box center [615, 146] width 46 height 19
type input "0"
click at [617, 174] on div "Role Permissions Table Role My Workspace Izzy AI OnlyFans Side Menu OnlyFans Ch…" at bounding box center [446, 331] width 591 height 334
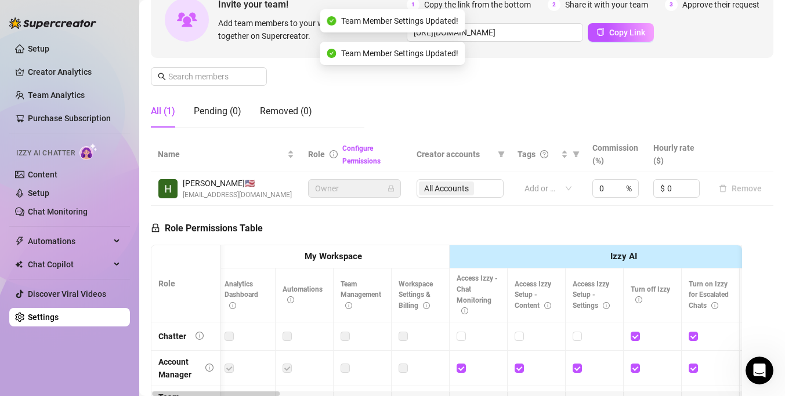
scroll to position [0, 0]
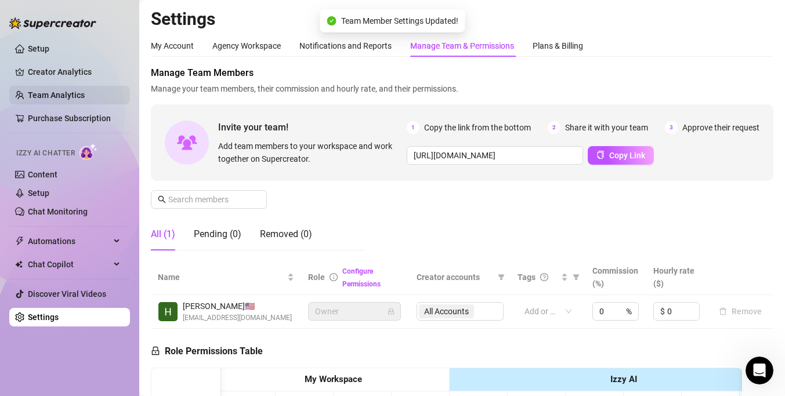
click at [79, 99] on link "Team Analytics" at bounding box center [56, 94] width 57 height 9
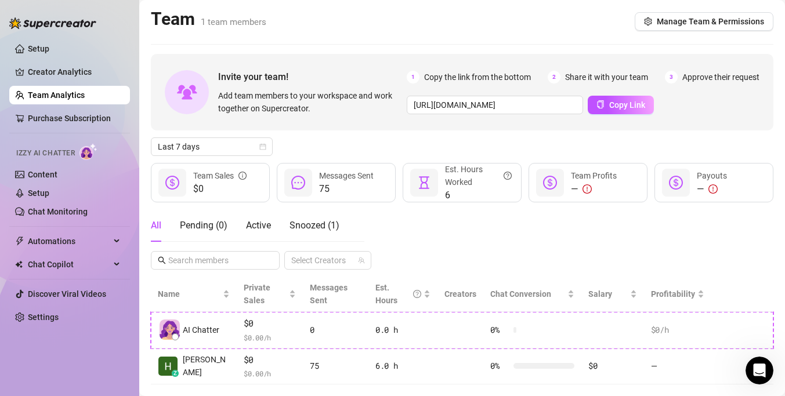
click at [55, 100] on link "Team Analytics" at bounding box center [56, 94] width 57 height 9
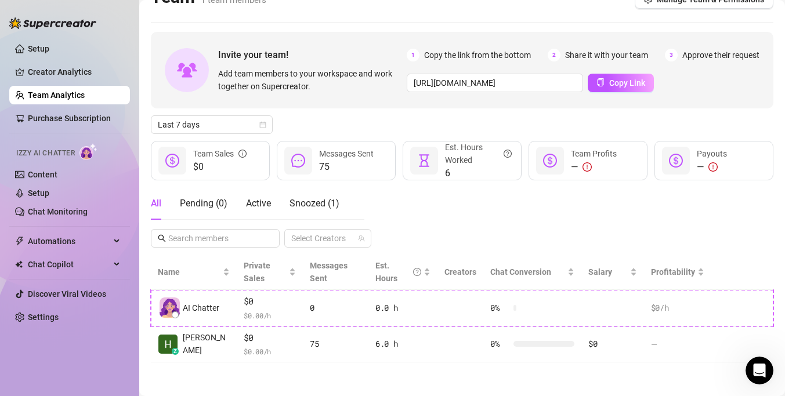
scroll to position [23, 0]
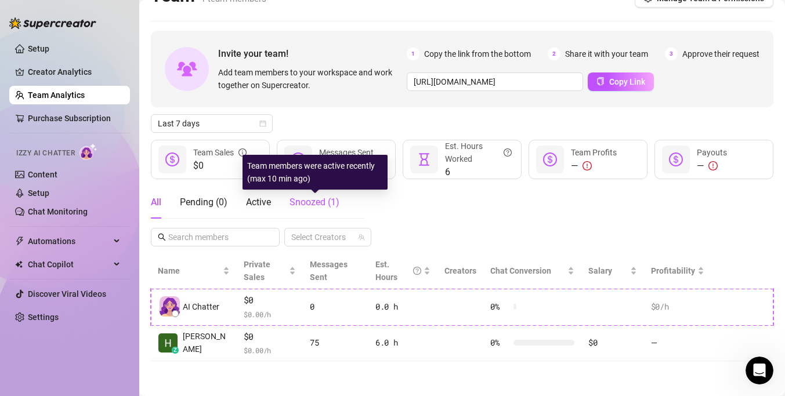
click at [306, 200] on span "Snoozed ( 1 )" at bounding box center [314, 202] width 50 height 11
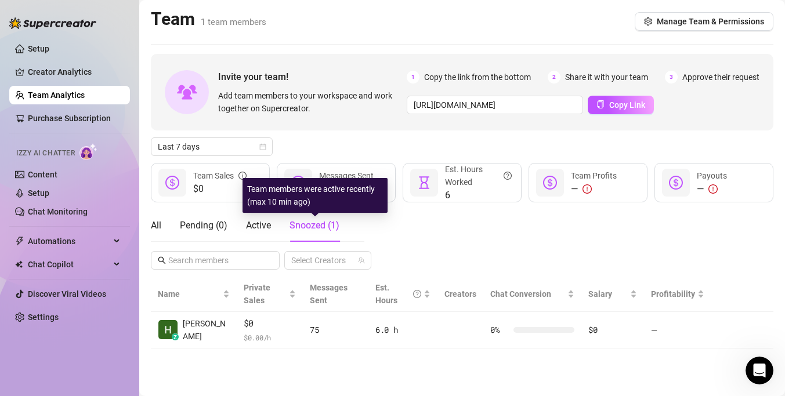
scroll to position [0, 0]
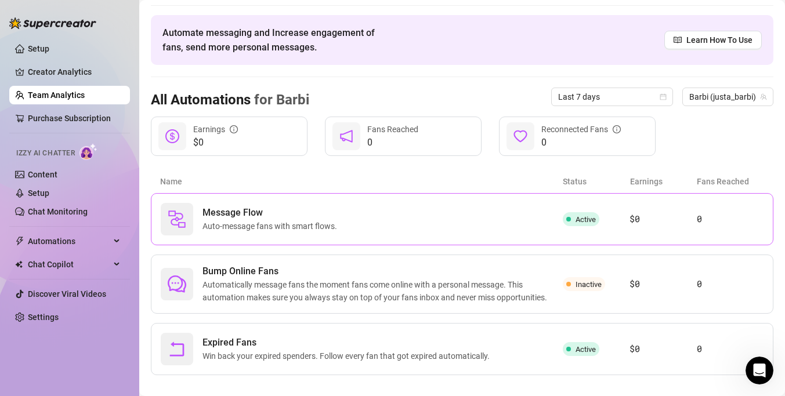
scroll to position [48, 0]
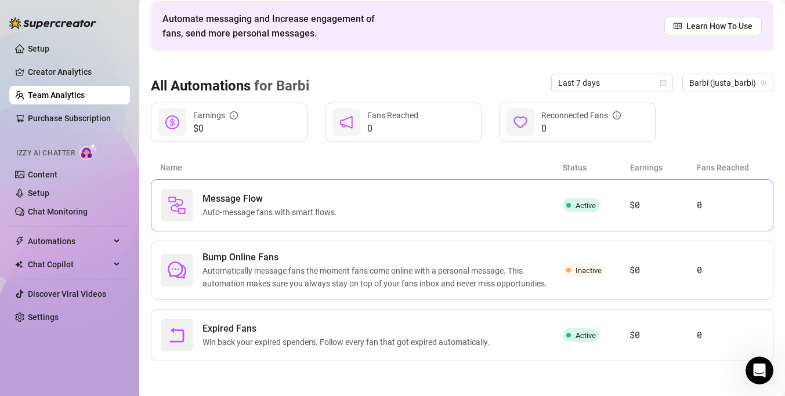
click at [318, 216] on span "Auto-message fans with smart flows." at bounding box center [271, 212] width 139 height 13
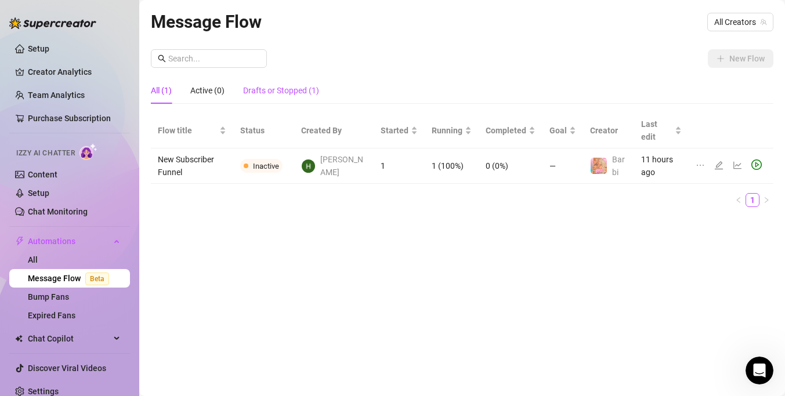
click at [266, 95] on div "Drafts or Stopped (1)" at bounding box center [281, 90] width 76 height 13
click at [64, 299] on link "Bump Fans" at bounding box center [48, 296] width 41 height 9
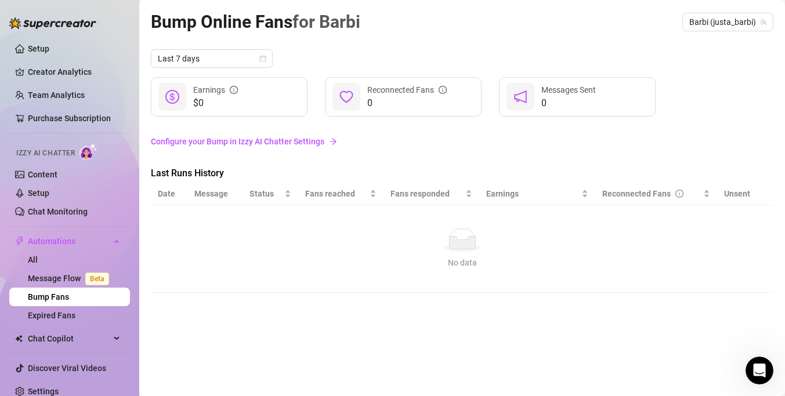
click at [205, 142] on link "Configure your Bump in Izzy AI Chatter Settings" at bounding box center [462, 141] width 622 height 13
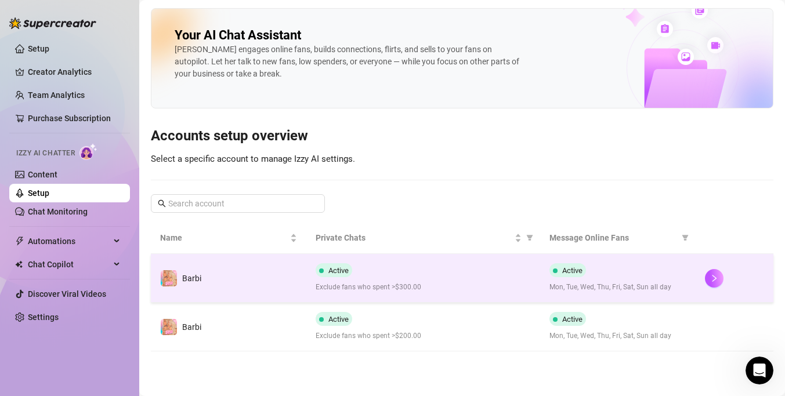
click at [298, 274] on td "Barbi" at bounding box center [228, 278] width 155 height 49
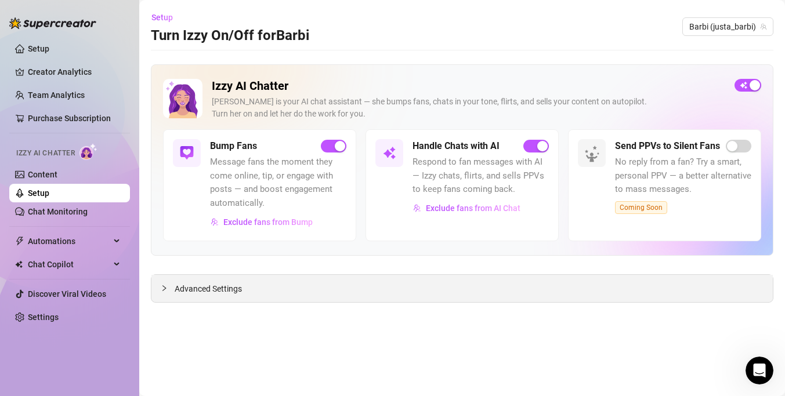
click at [209, 292] on span "Advanced Settings" at bounding box center [208, 289] width 67 height 13
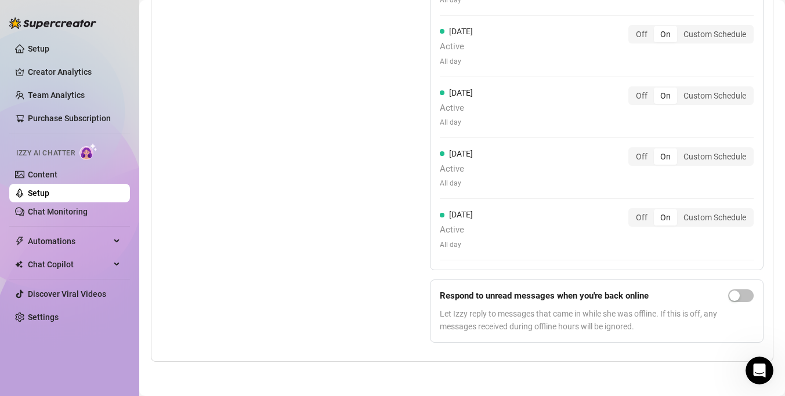
scroll to position [1144, 0]
click at [733, 298] on div "button" at bounding box center [734, 295] width 10 height 10
click at [57, 242] on span "Automations" at bounding box center [69, 241] width 82 height 19
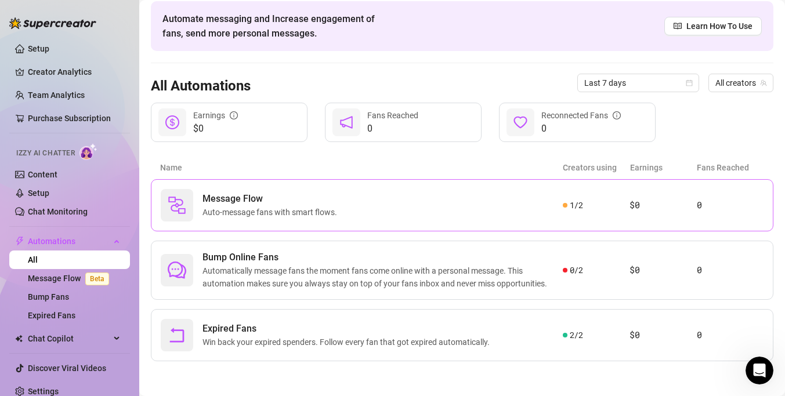
click at [283, 213] on span "Auto-message fans with smart flows." at bounding box center [271, 212] width 139 height 13
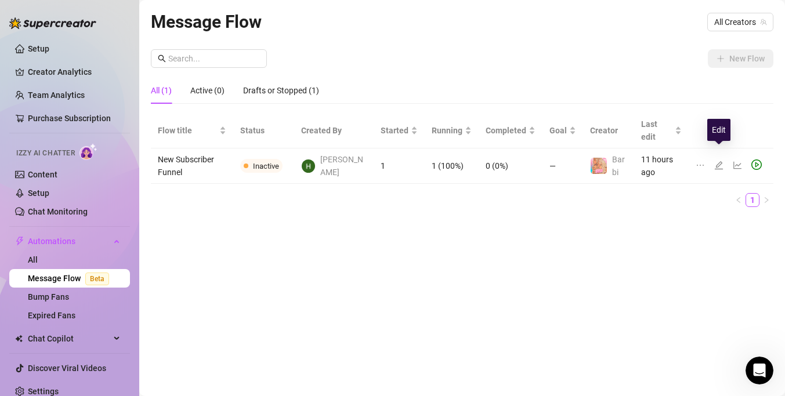
click at [716, 161] on icon "edit" at bounding box center [719, 165] width 8 height 8
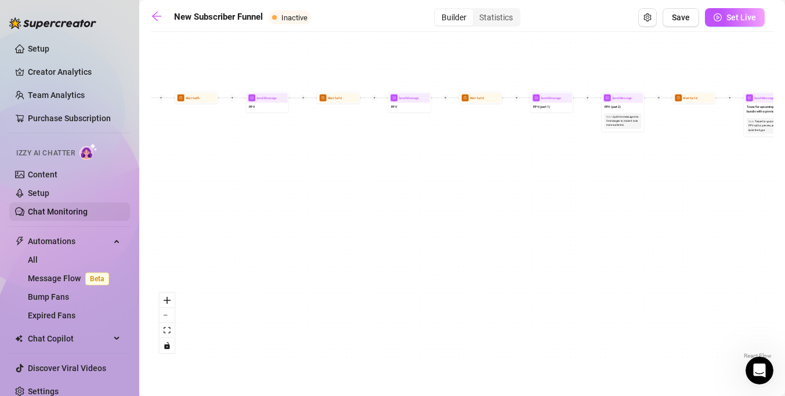
click at [43, 215] on link "Chat Monitoring" at bounding box center [58, 211] width 60 height 9
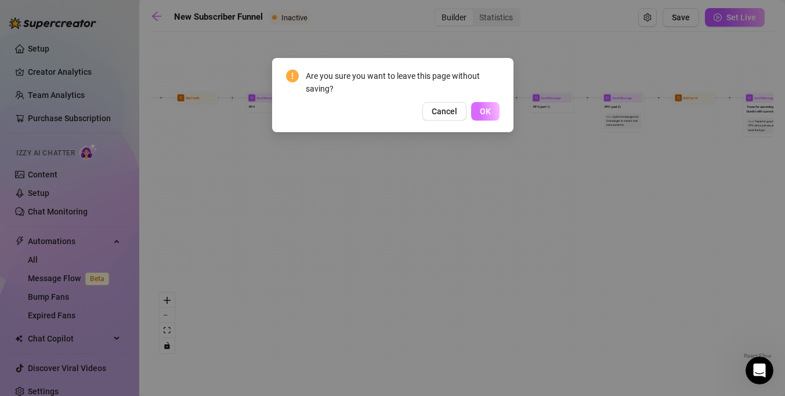
click at [486, 104] on button "OK" at bounding box center [485, 111] width 28 height 19
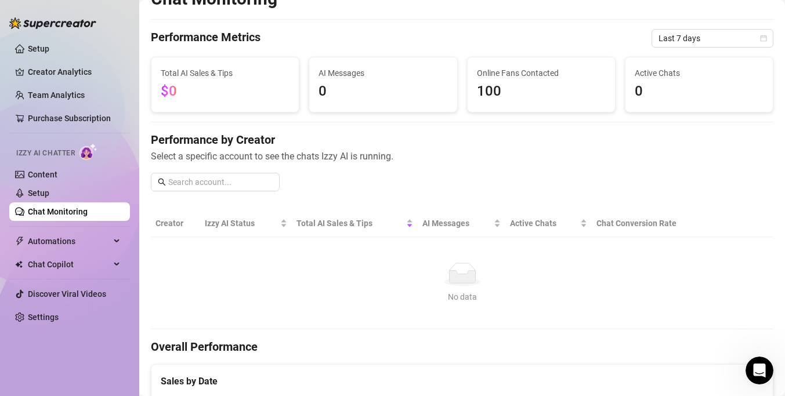
scroll to position [24, 0]
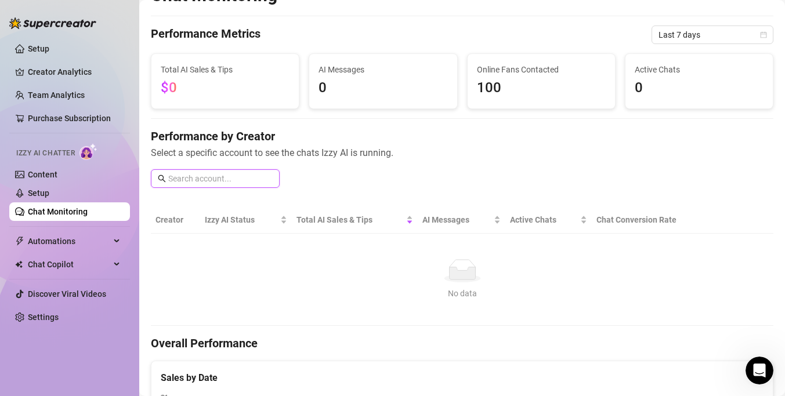
click at [236, 178] on input "text" at bounding box center [220, 178] width 104 height 13
type input "justa_barbi"
click at [501, 78] on span "100" at bounding box center [541, 88] width 129 height 22
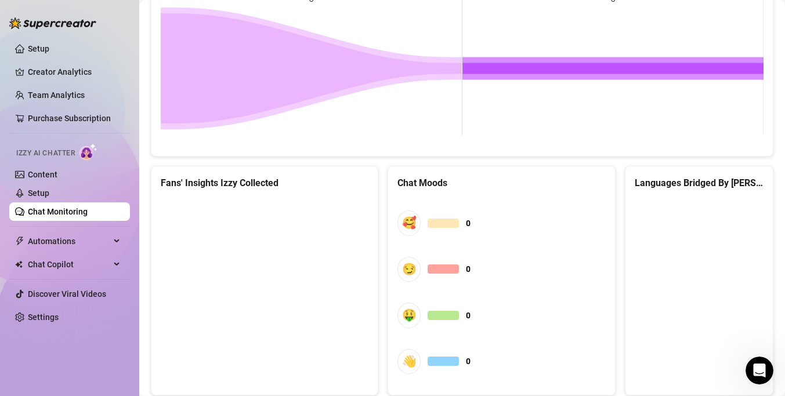
scroll to position [618, 0]
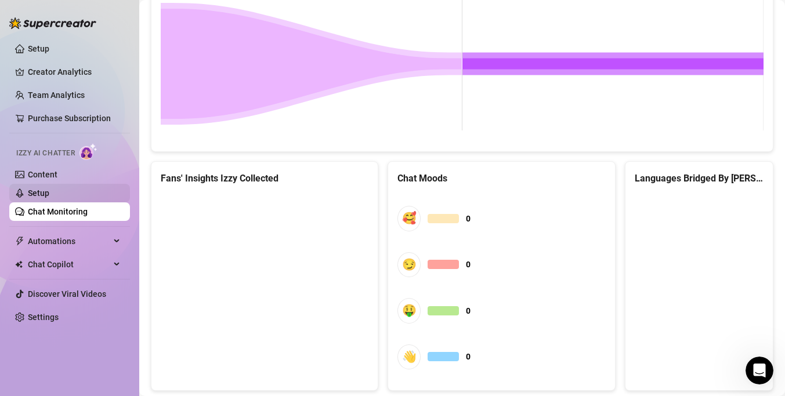
click at [49, 189] on link "Setup" at bounding box center [38, 193] width 21 height 9
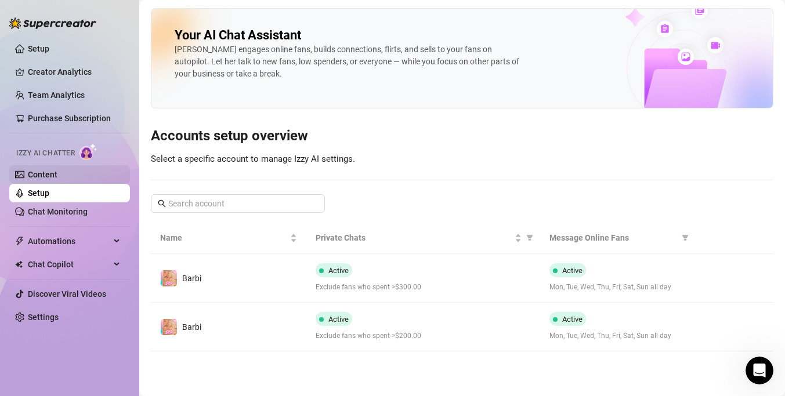
click at [57, 173] on link "Content" at bounding box center [43, 174] width 30 height 9
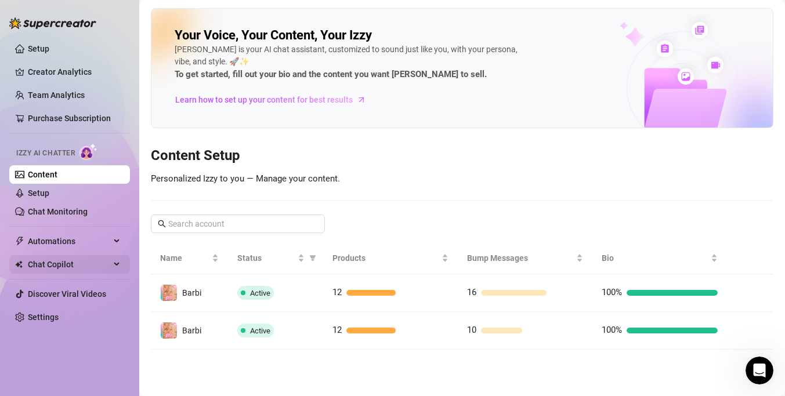
click at [44, 269] on span "Chat Copilot" at bounding box center [69, 264] width 82 height 19
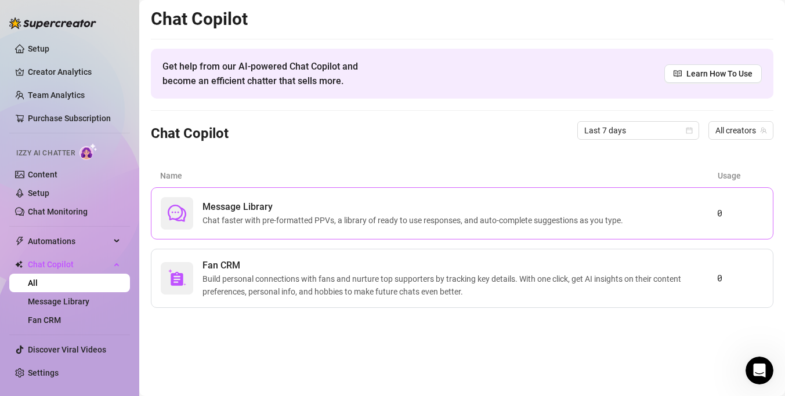
click at [202, 226] on div "Message Library Chat faster with pre-formatted PPVs, a library of ready to use …" at bounding box center [439, 213] width 556 height 32
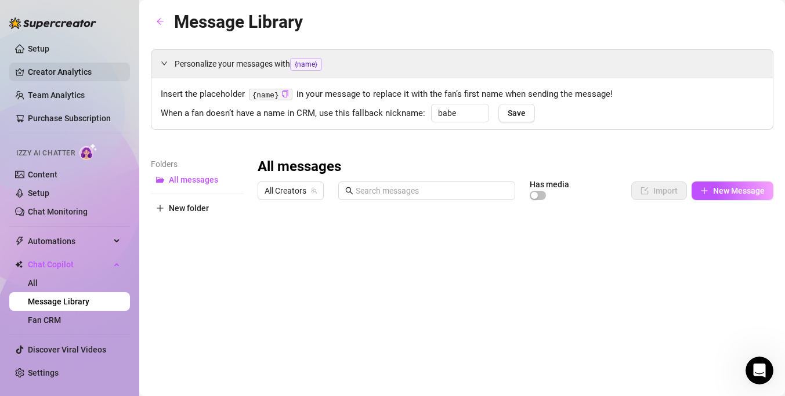
click at [50, 71] on link "Creator Analytics" at bounding box center [74, 72] width 93 height 19
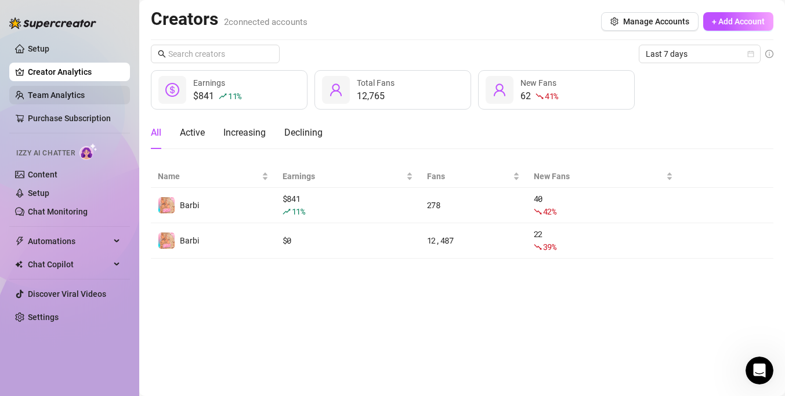
click at [53, 91] on link "Team Analytics" at bounding box center [56, 94] width 57 height 9
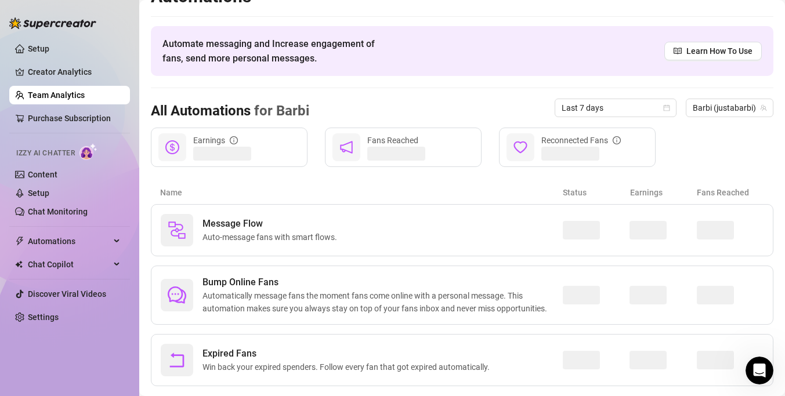
scroll to position [48, 0]
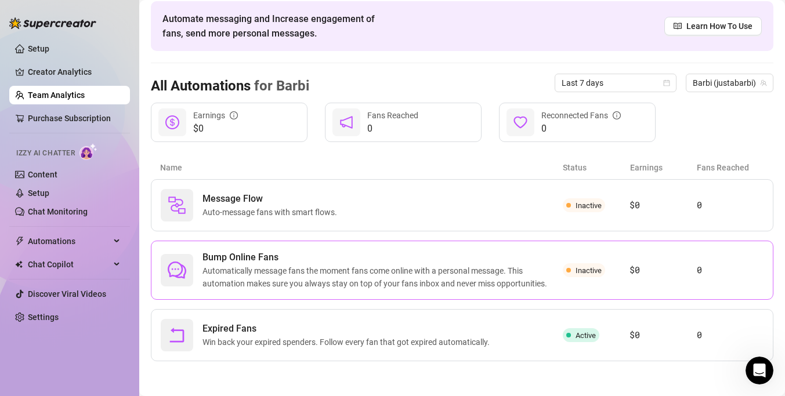
click at [438, 260] on span "Bump Online Fans" at bounding box center [382, 258] width 360 height 14
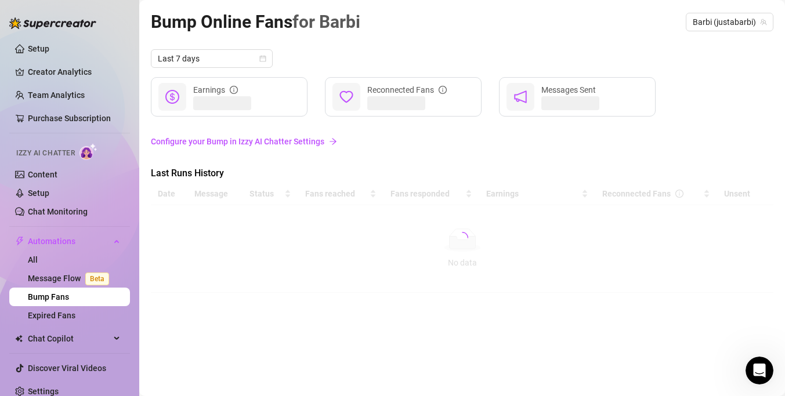
click at [316, 139] on link "Configure your Bump in Izzy AI Chatter Settings" at bounding box center [462, 141] width 622 height 13
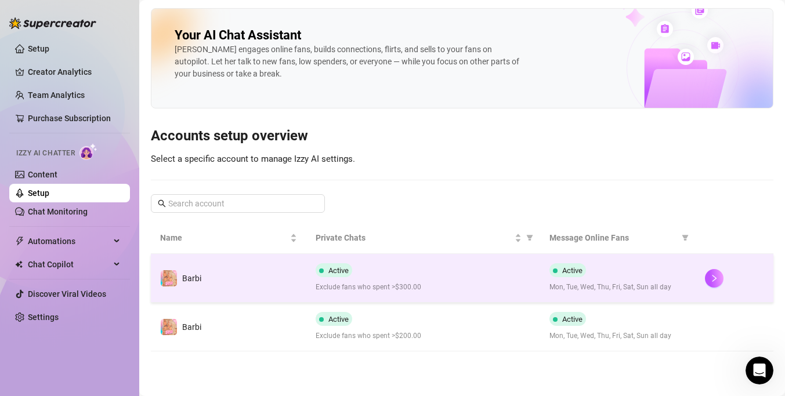
click at [506, 276] on div "Active Exclude fans who spent >$300.00" at bounding box center [423, 278] width 215 height 30
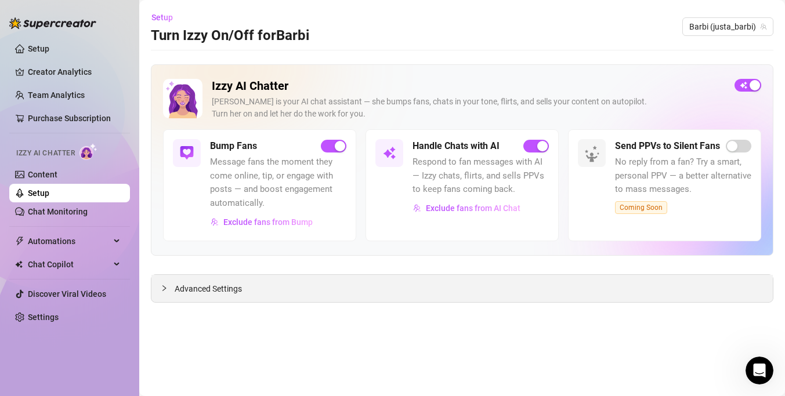
click at [276, 291] on div "Advanced Settings" at bounding box center [461, 288] width 621 height 27
click at [178, 289] on span "Advanced Settings" at bounding box center [208, 289] width 67 height 13
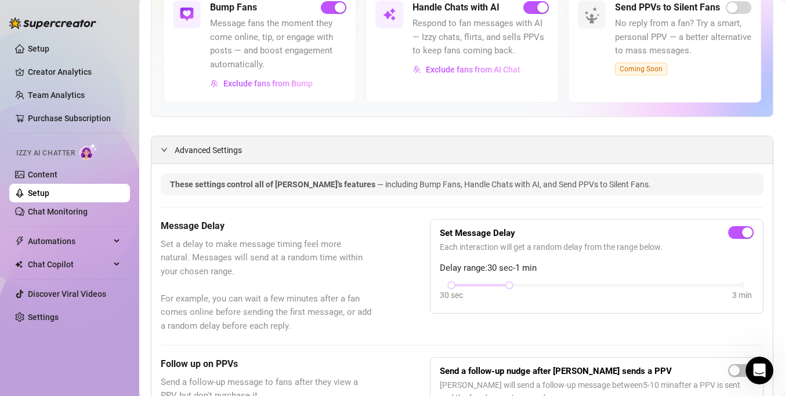
scroll to position [169, 0]
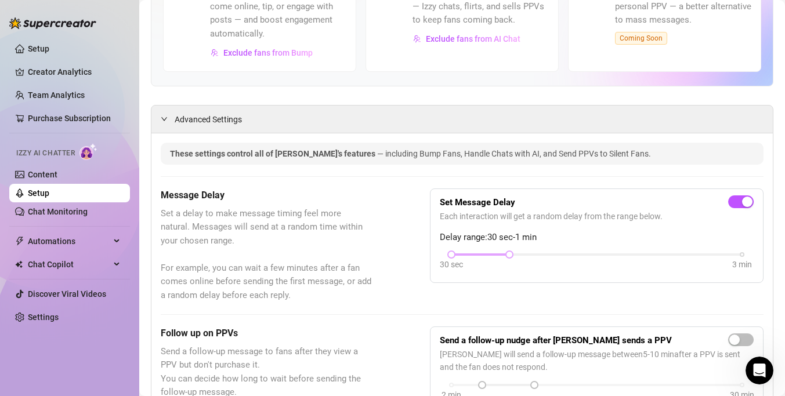
click at [451, 259] on div "30 sec" at bounding box center [451, 264] width 23 height 13
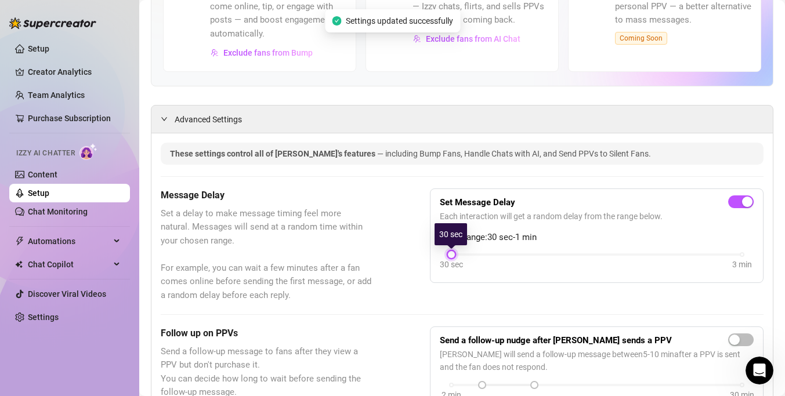
drag, startPoint x: 509, startPoint y: 258, endPoint x: 458, endPoint y: 258, distance: 51.6
click at [458, 258] on div "30 sec 3 min" at bounding box center [597, 262] width 314 height 22
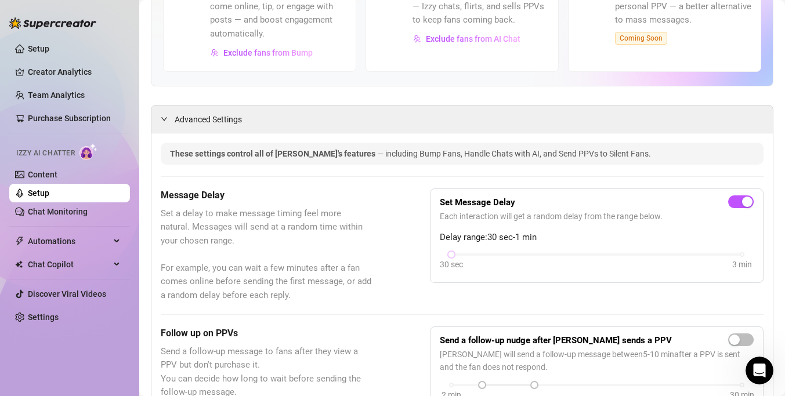
click at [437, 266] on div "Set Message Delay Each interaction will get a random delay from the range below…" at bounding box center [597, 236] width 334 height 95
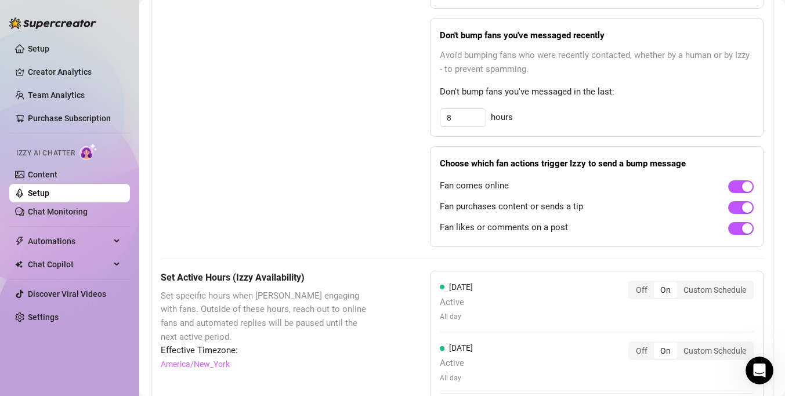
scroll to position [725, 0]
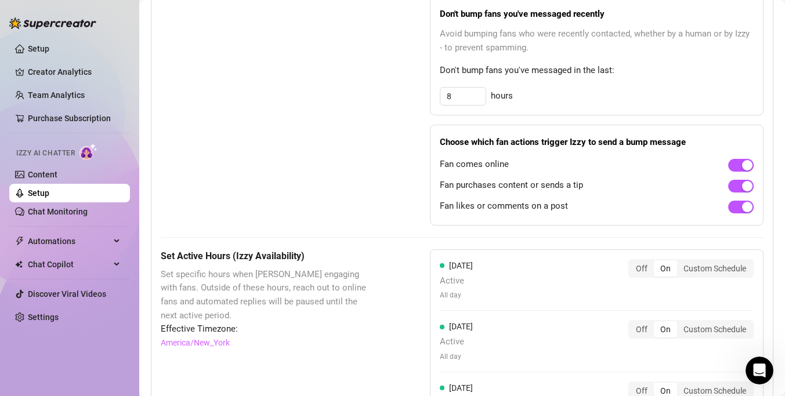
click at [424, 159] on div "Bump Fans Settings Unsend Automatically Automatically unsend Bump Messages if t…" at bounding box center [462, 54] width 603 height 344
type input "3"
click at [427, 111] on div "Bump Fans Settings Unsend Automatically Automatically unsend Bump Messages if t…" at bounding box center [462, 54] width 603 height 344
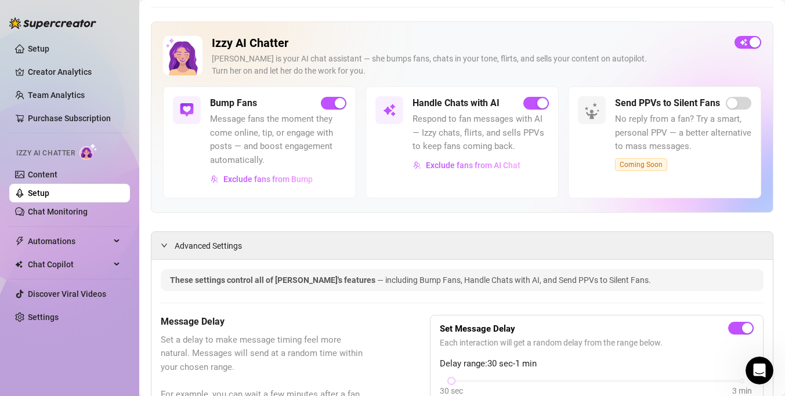
scroll to position [40, 0]
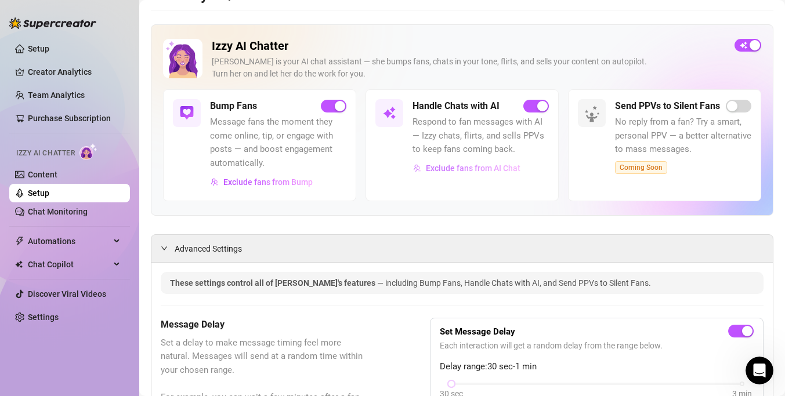
click at [450, 170] on span "Exclude fans from AI Chat" at bounding box center [473, 168] width 95 height 9
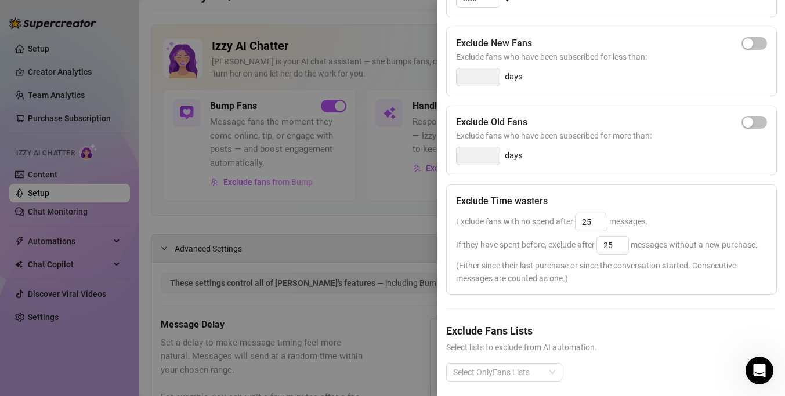
scroll to position [201, 0]
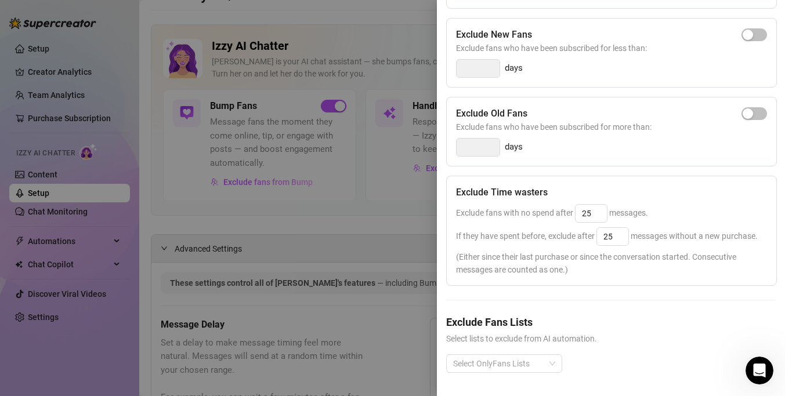
click at [426, 227] on div at bounding box center [392, 198] width 785 height 396
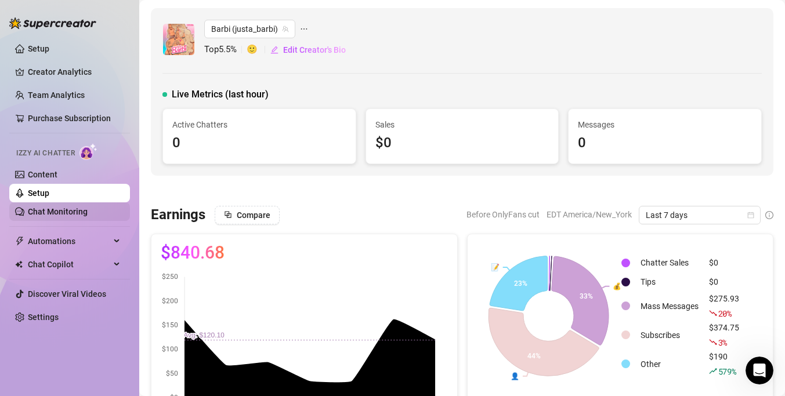
click at [88, 216] on link "Chat Monitoring" at bounding box center [58, 211] width 60 height 9
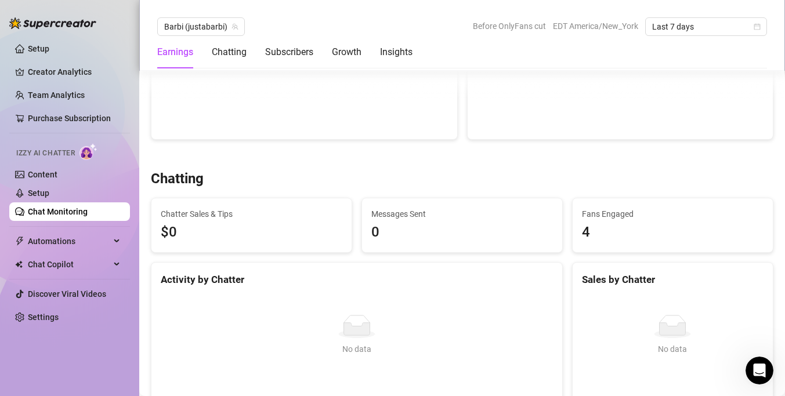
scroll to position [280, 0]
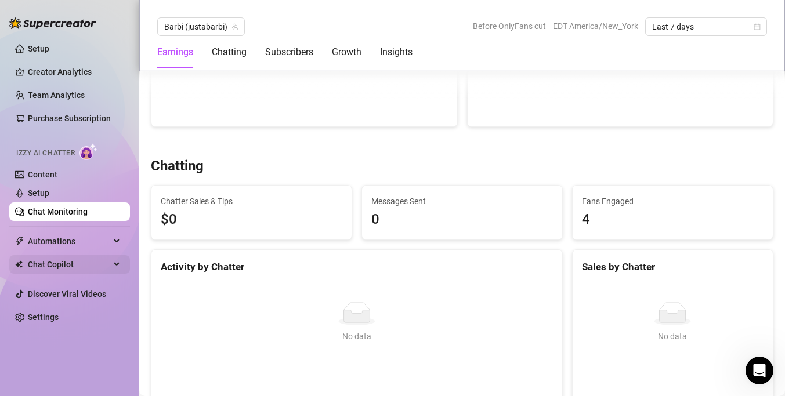
click at [92, 267] on span "Chat Copilot" at bounding box center [69, 264] width 82 height 19
